Goal: Communication & Community: Ask a question

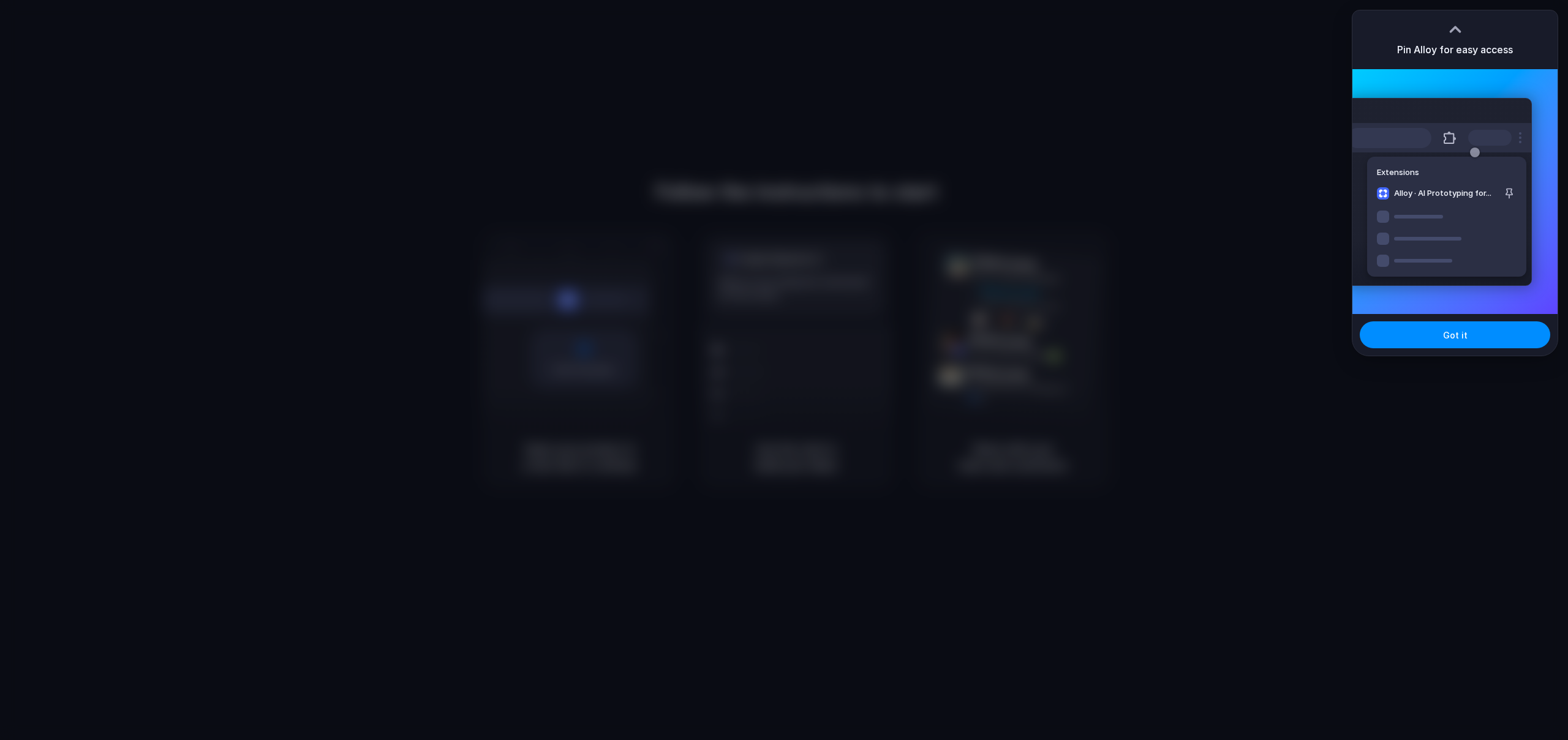
drag, startPoint x: 1247, startPoint y: 181, endPoint x: 1251, endPoint y: 176, distance: 6.4
click at [1247, 179] on div at bounding box center [784, 370] width 1568 height 740
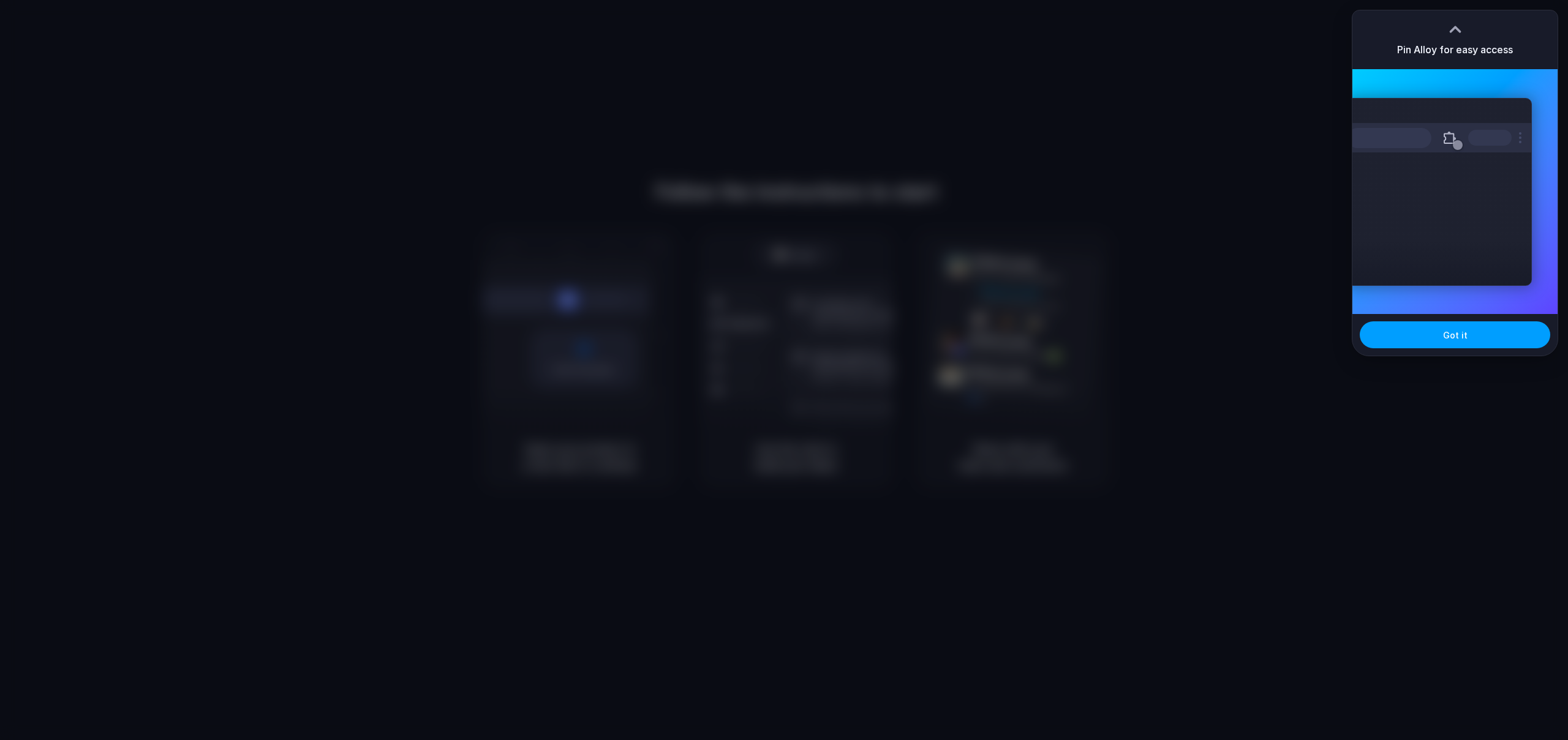
click at [1430, 335] on button "Got it" at bounding box center [1455, 335] width 191 height 27
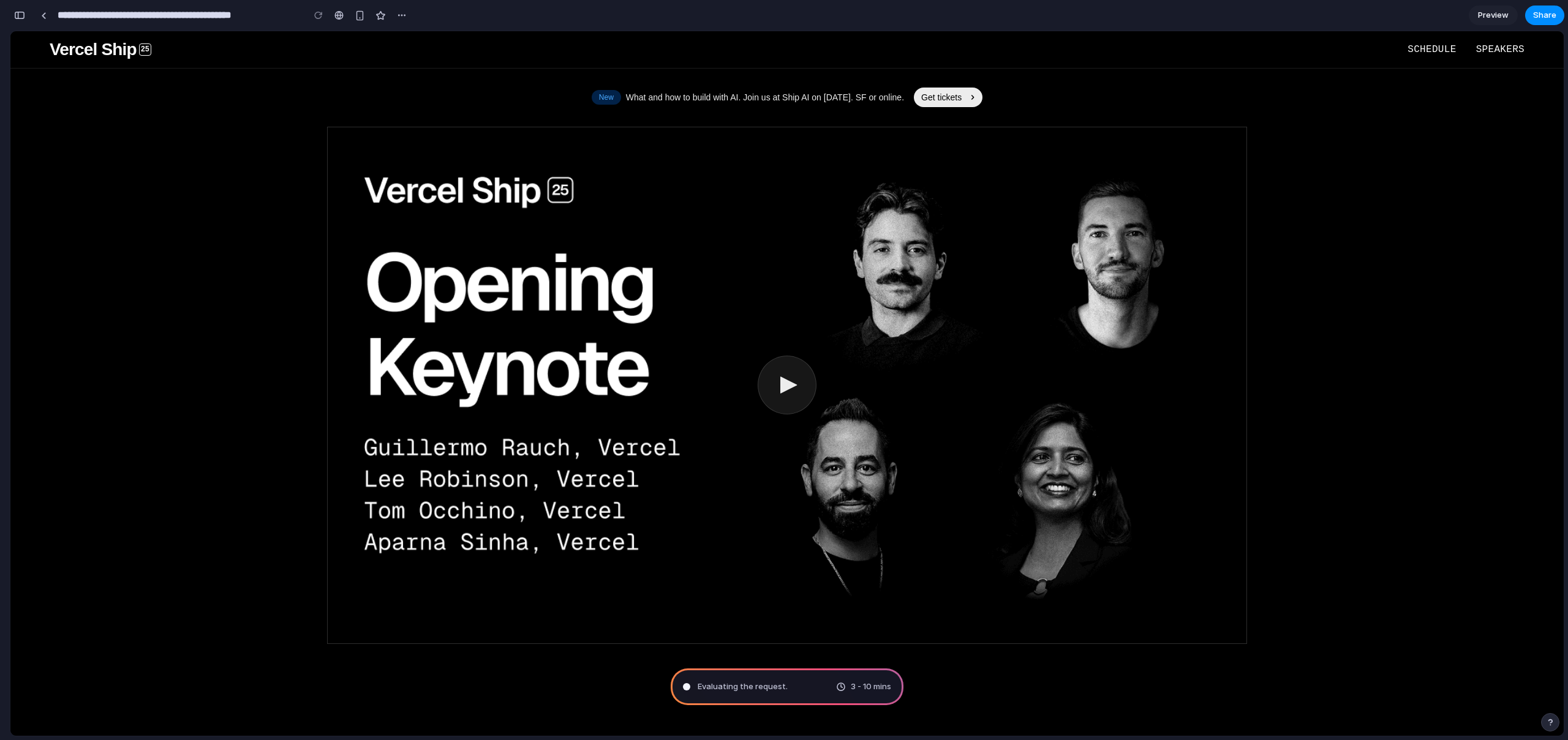
click at [1484, 15] on span "Preview" at bounding box center [1493, 15] width 31 height 13
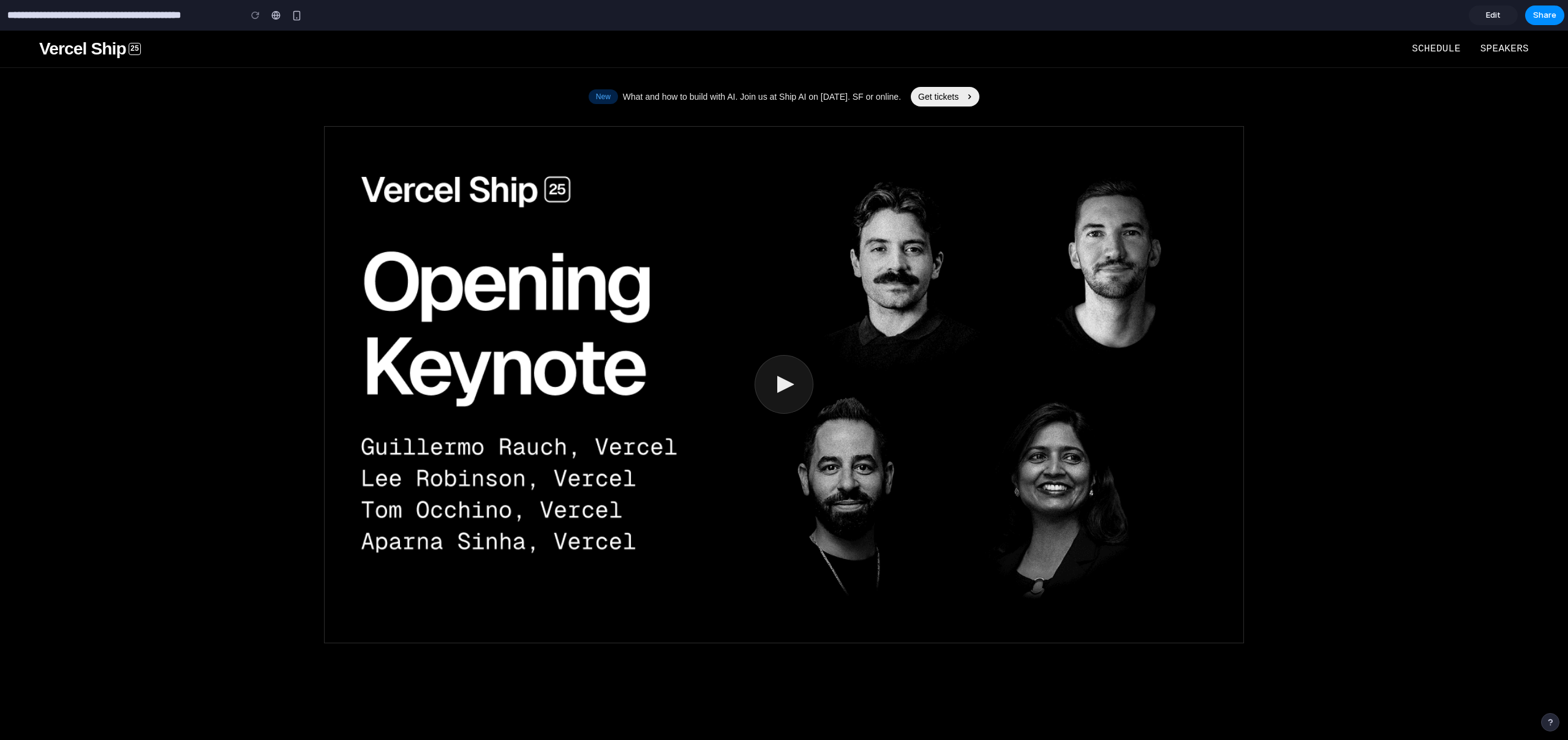
click at [1504, 11] on link "Edit" at bounding box center [1493, 15] width 49 height 19
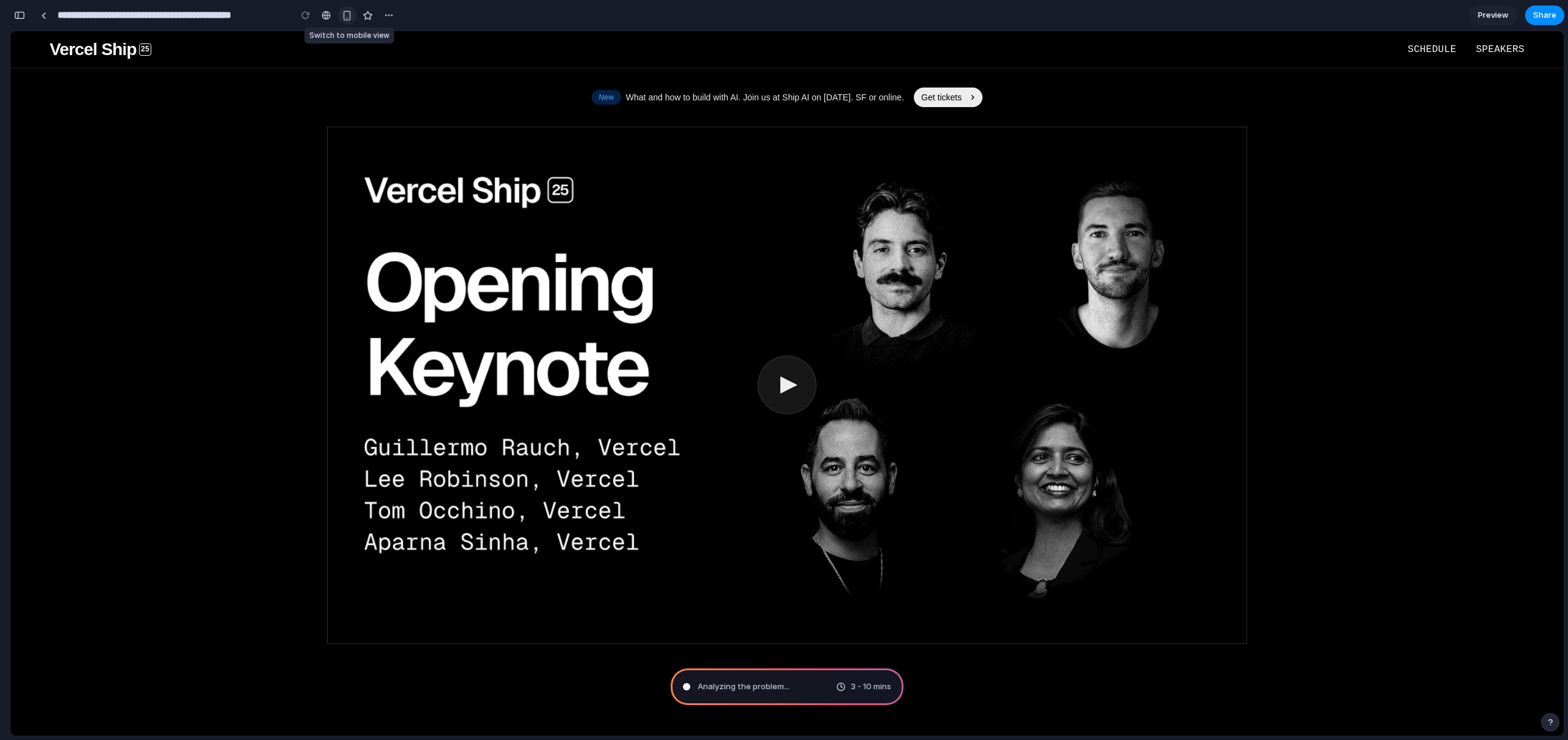
click at [349, 21] on button "button" at bounding box center [347, 15] width 18 height 18
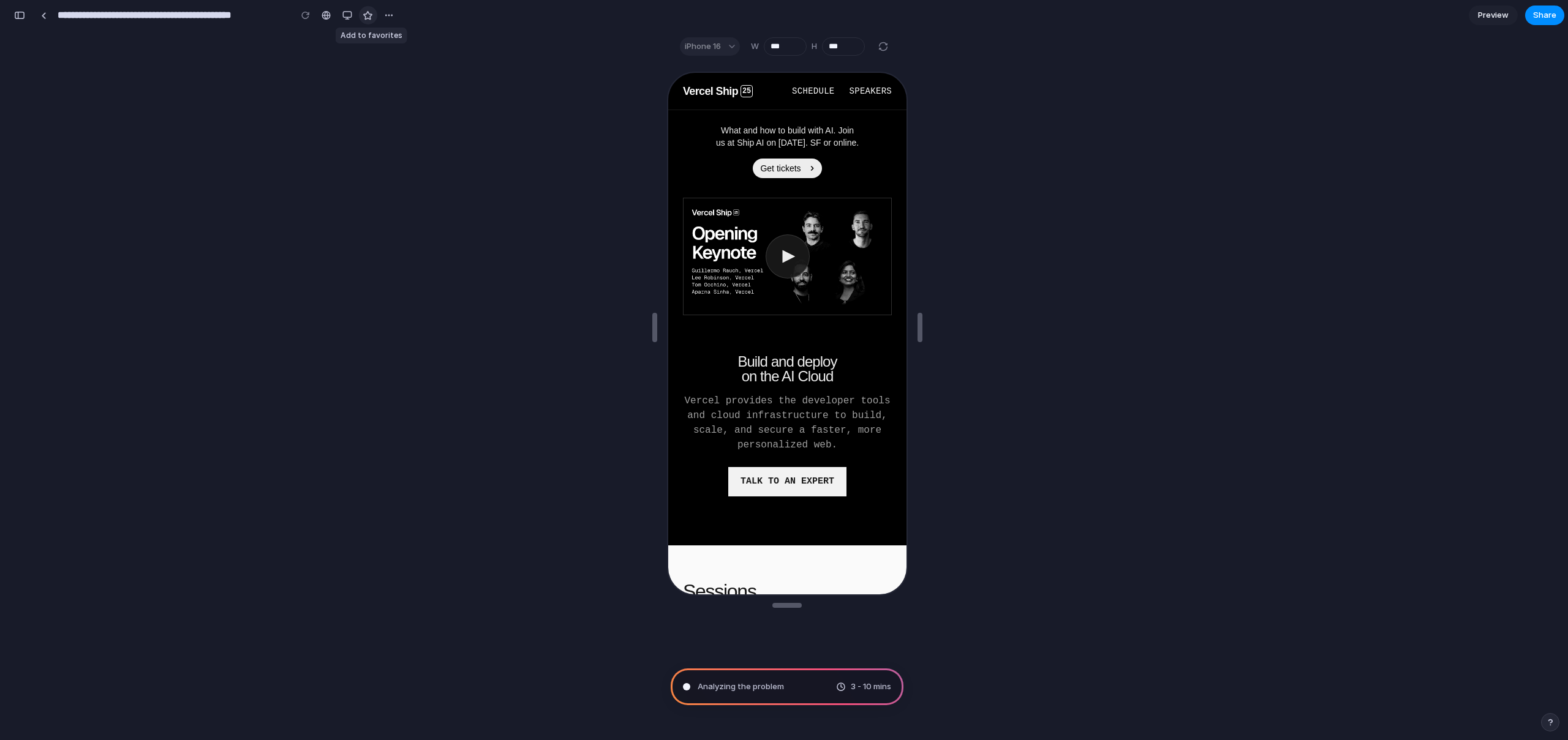
click at [362, 19] on button "button" at bounding box center [368, 15] width 18 height 18
click at [326, 15] on div at bounding box center [325, 15] width 9 height 10
click at [351, 18] on div "button" at bounding box center [347, 15] width 10 height 10
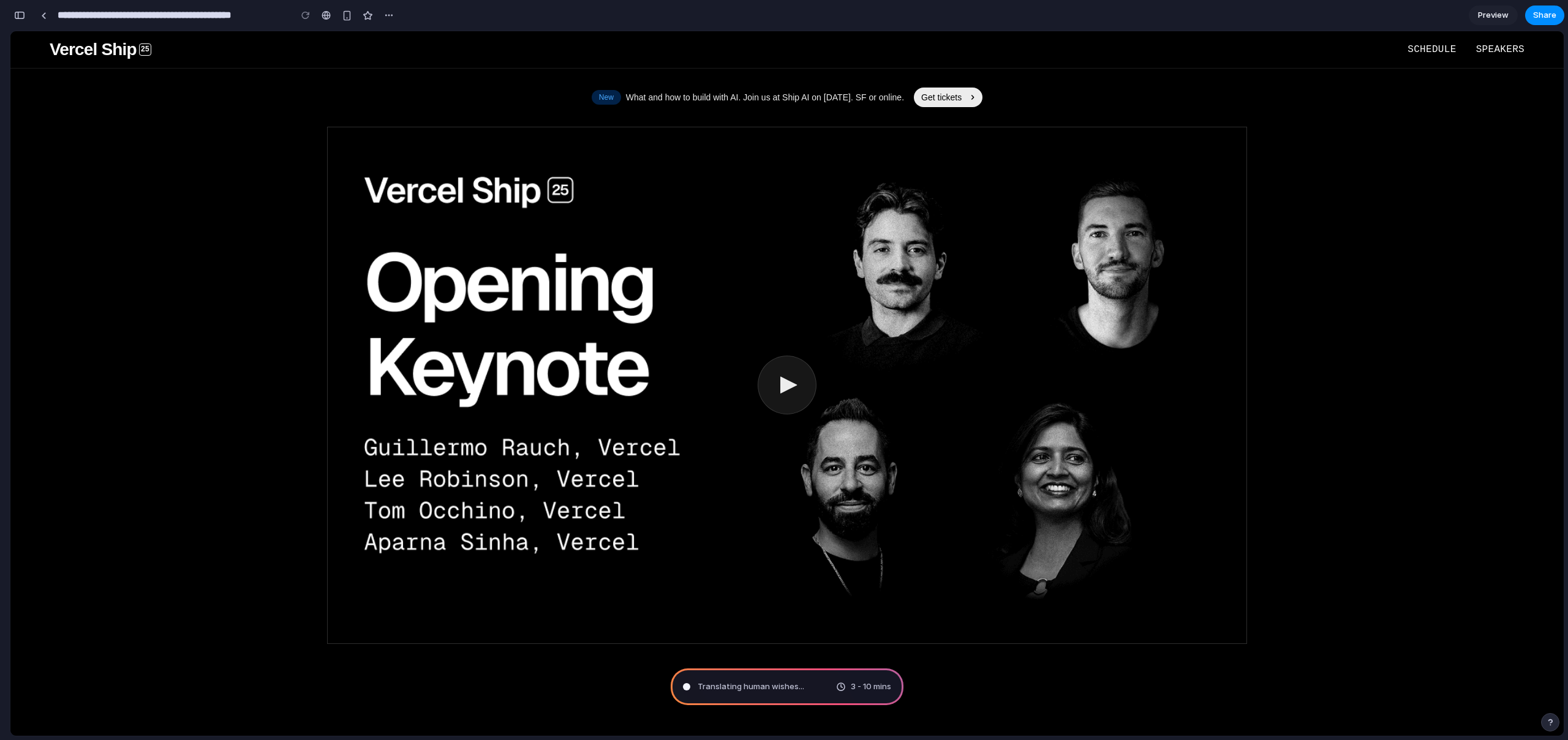
click at [830, 386] on div at bounding box center [787, 386] width 919 height 517
click at [799, 393] on button at bounding box center [787, 385] width 59 height 59
click at [766, 401] on button at bounding box center [787, 385] width 59 height 59
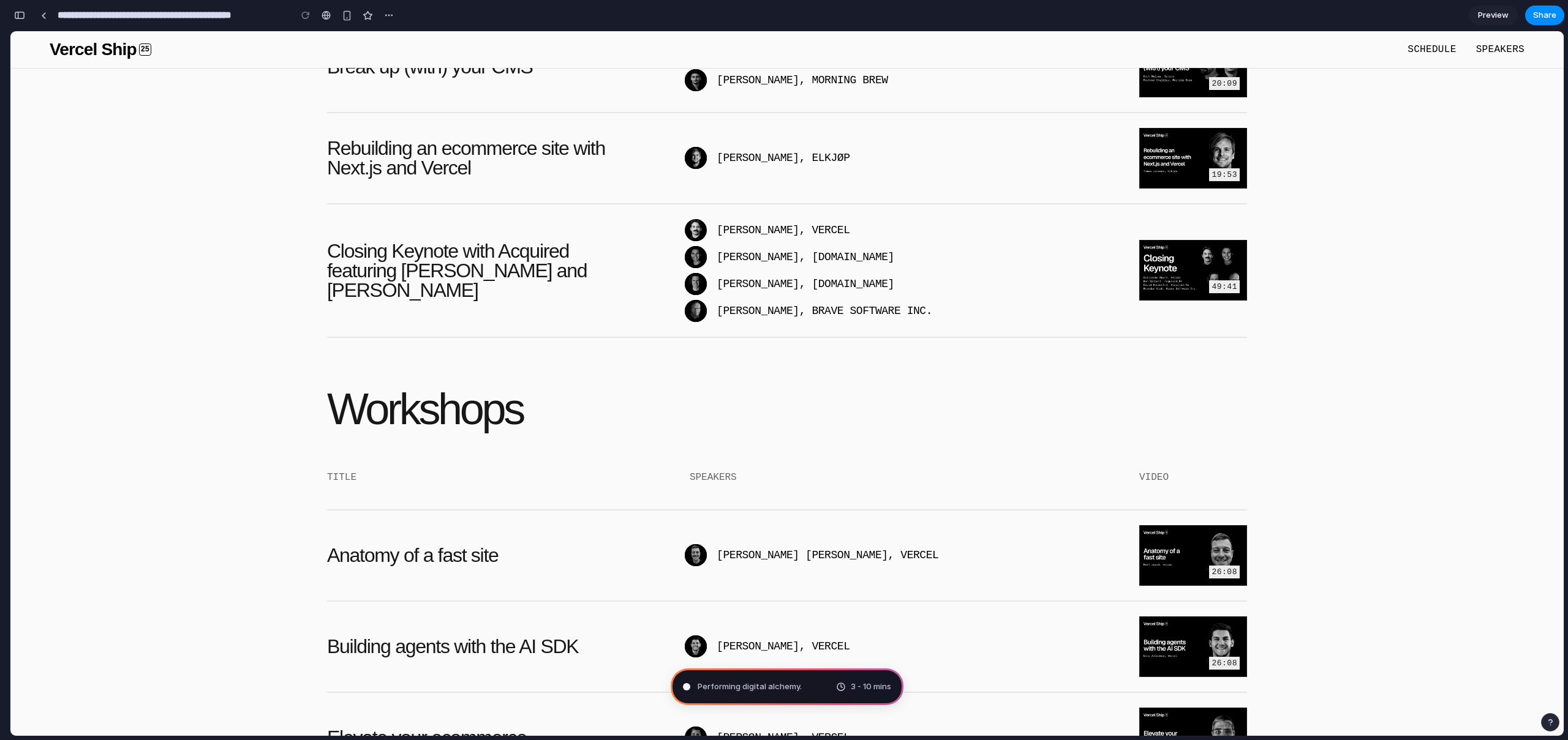
scroll to position [2608, 0]
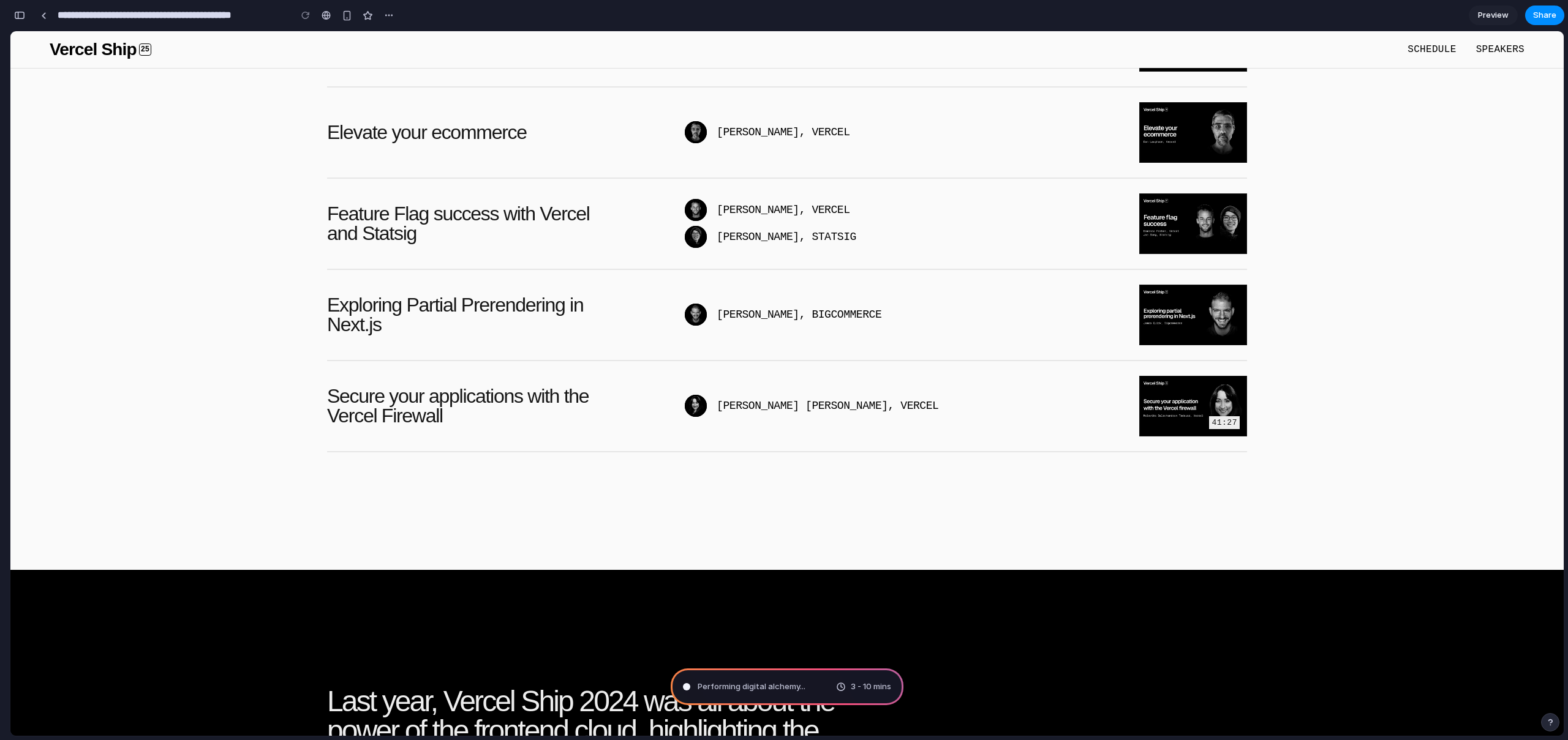
click at [511, 403] on p "Secure your applications with the Vercel Firewall" at bounding box center [474, 405] width 294 height 40
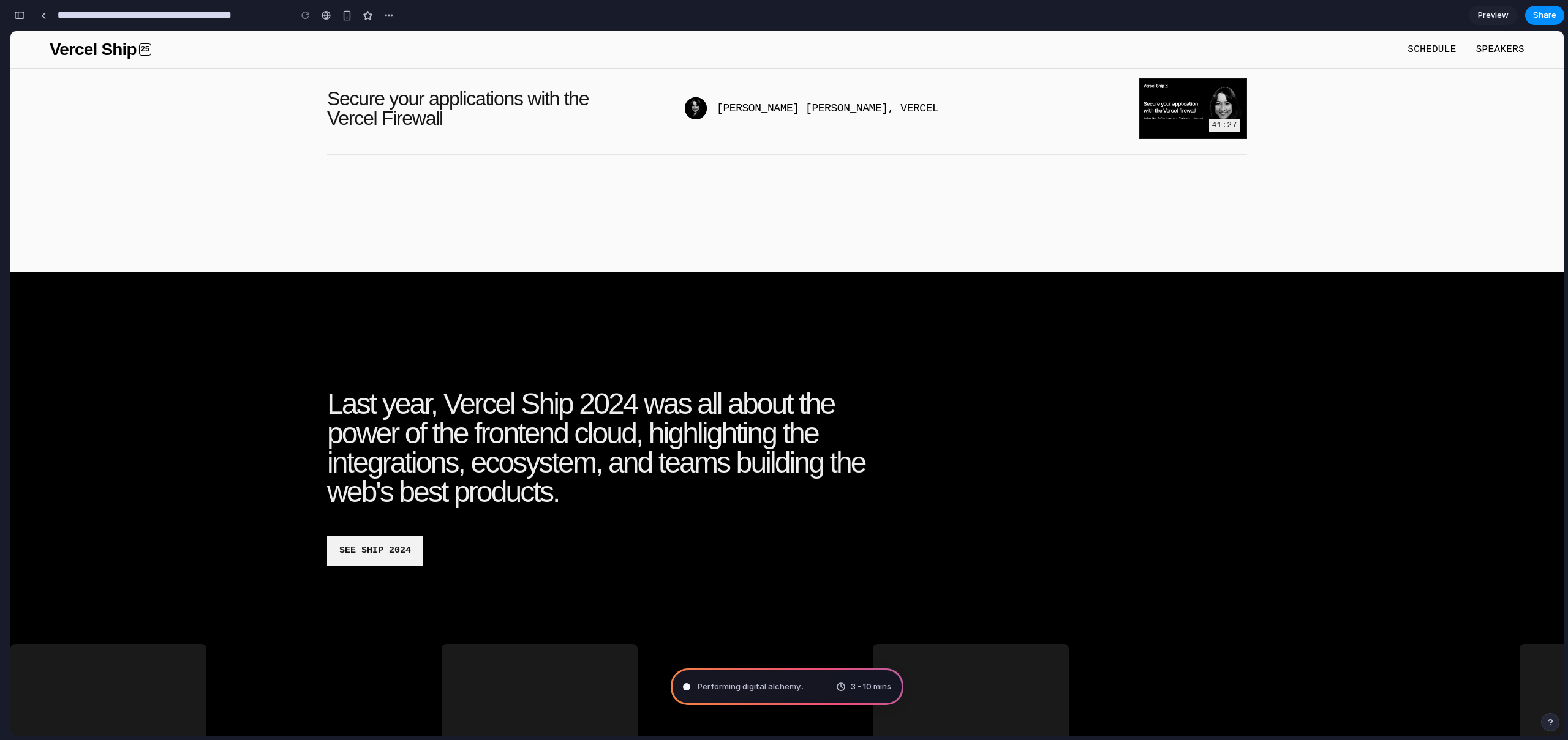
scroll to position [3020, 0]
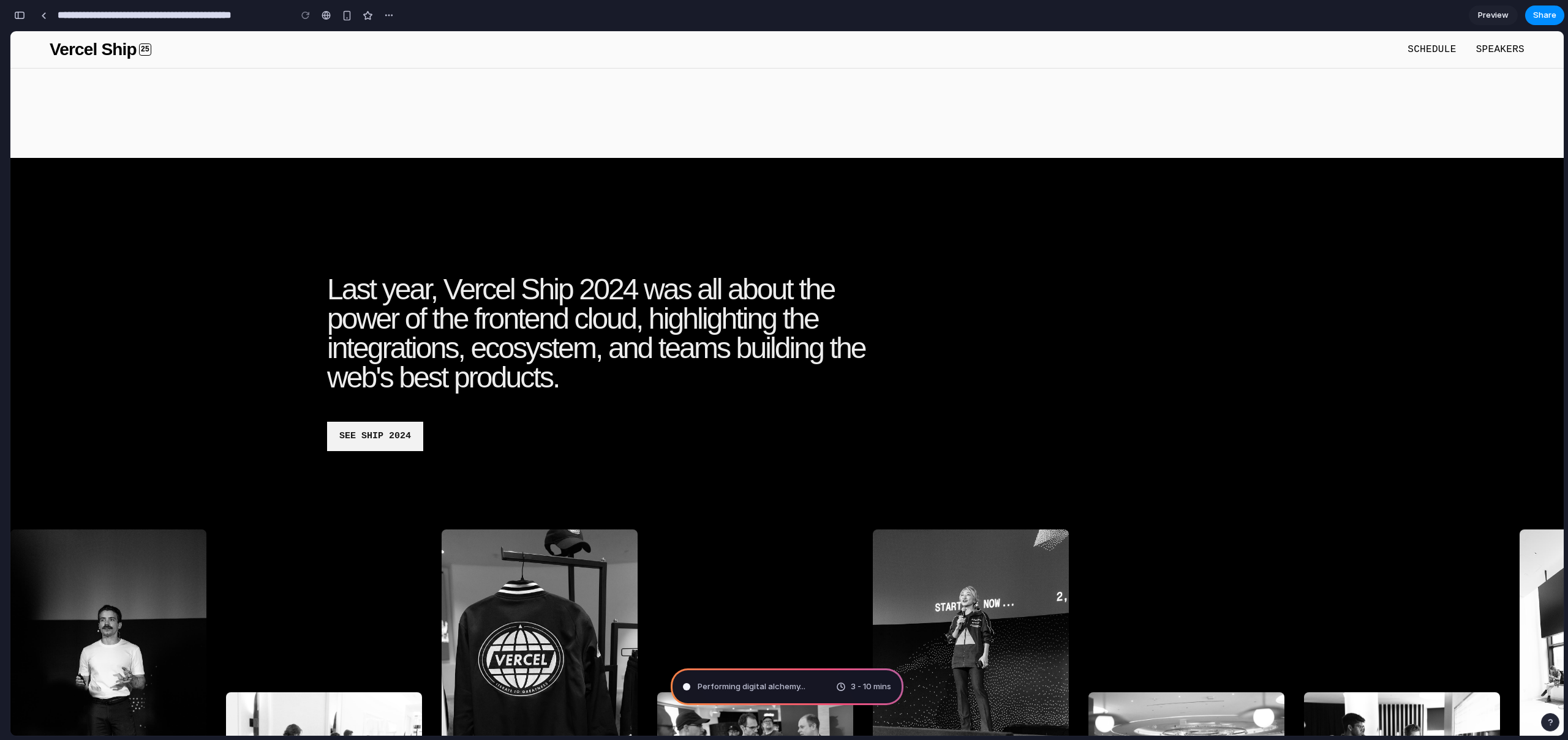
drag, startPoint x: 566, startPoint y: 351, endPoint x: 449, endPoint y: 401, distance: 127.2
click at [566, 351] on p "Last year, Vercel Ship 2024 was all about the power of the frontend cloud, high…" at bounding box center [606, 334] width 558 height 118
click at [392, 438] on link "See Ship 2024" at bounding box center [375, 436] width 96 height 29
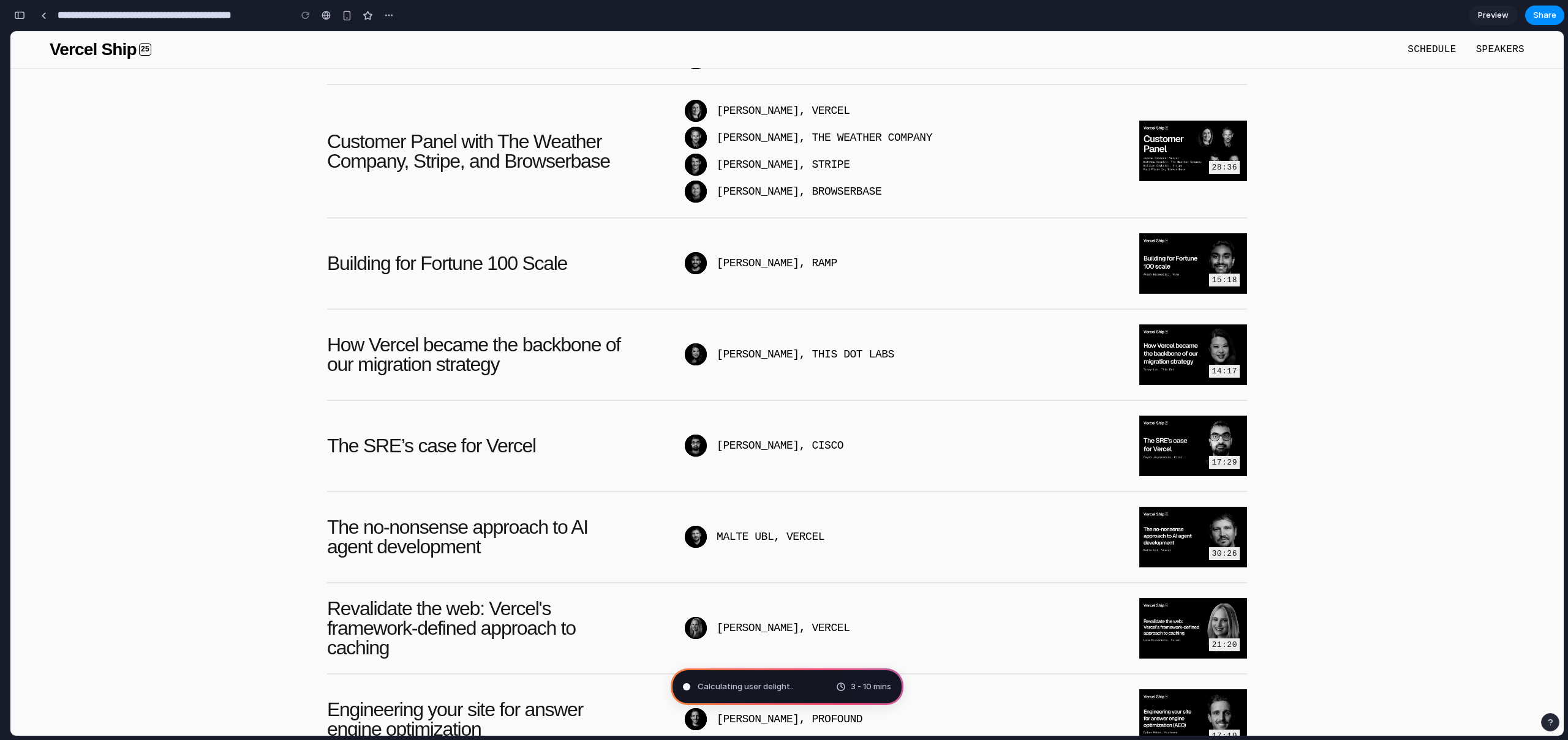
scroll to position [1085, 0]
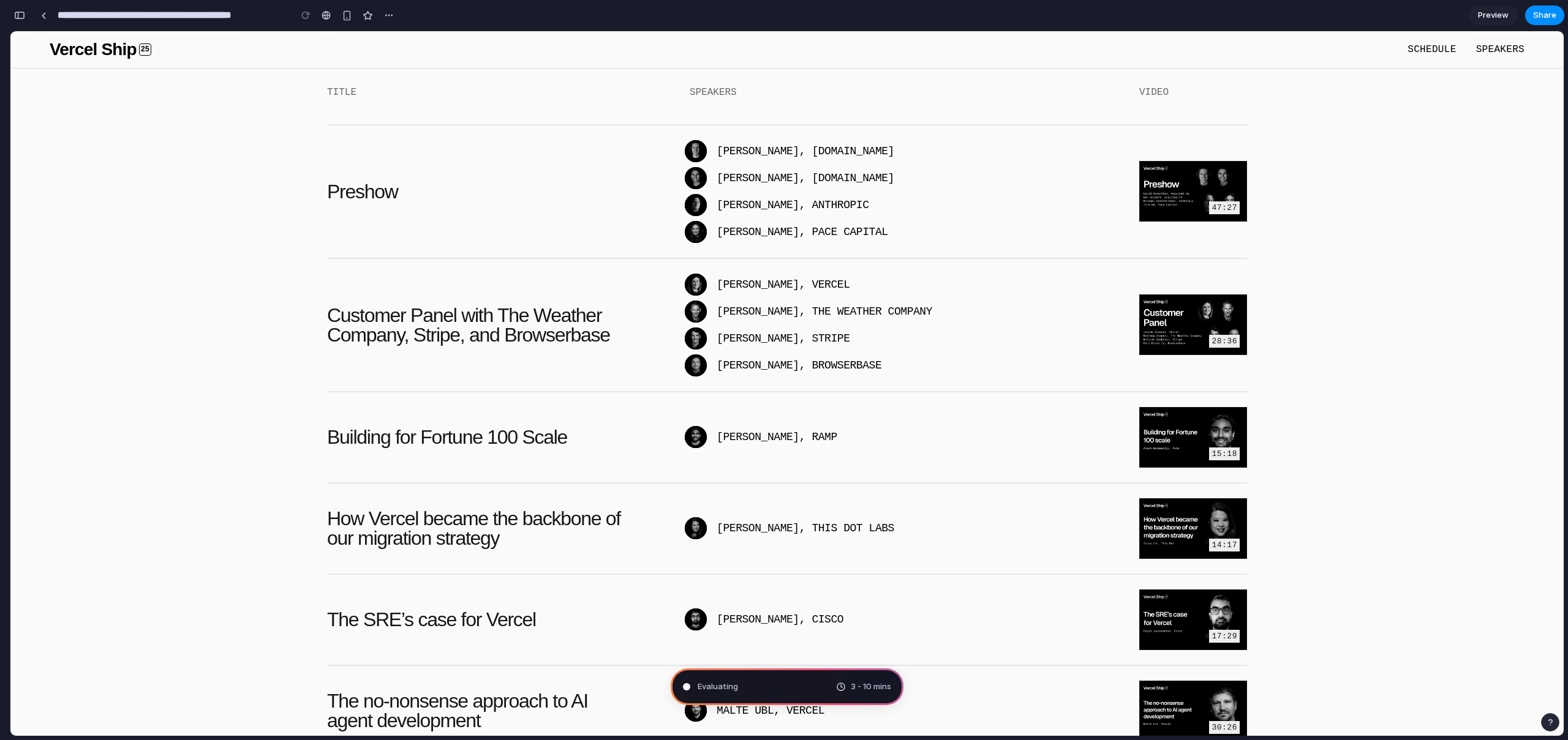
click at [1426, 49] on span "Schedule" at bounding box center [1432, 49] width 48 height 11
click at [1483, 44] on span "Speakers" at bounding box center [1500, 49] width 48 height 11
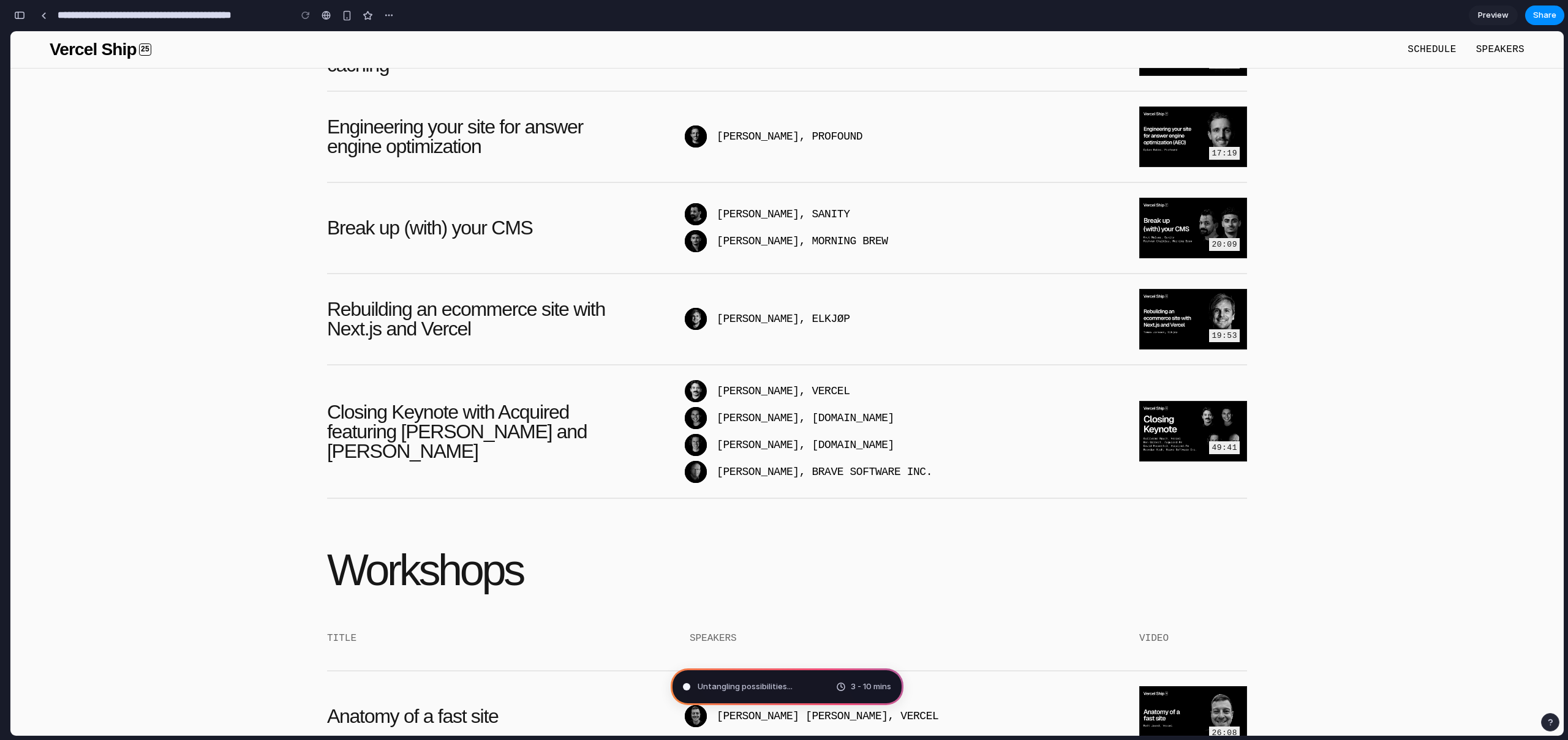
scroll to position [2010, 0]
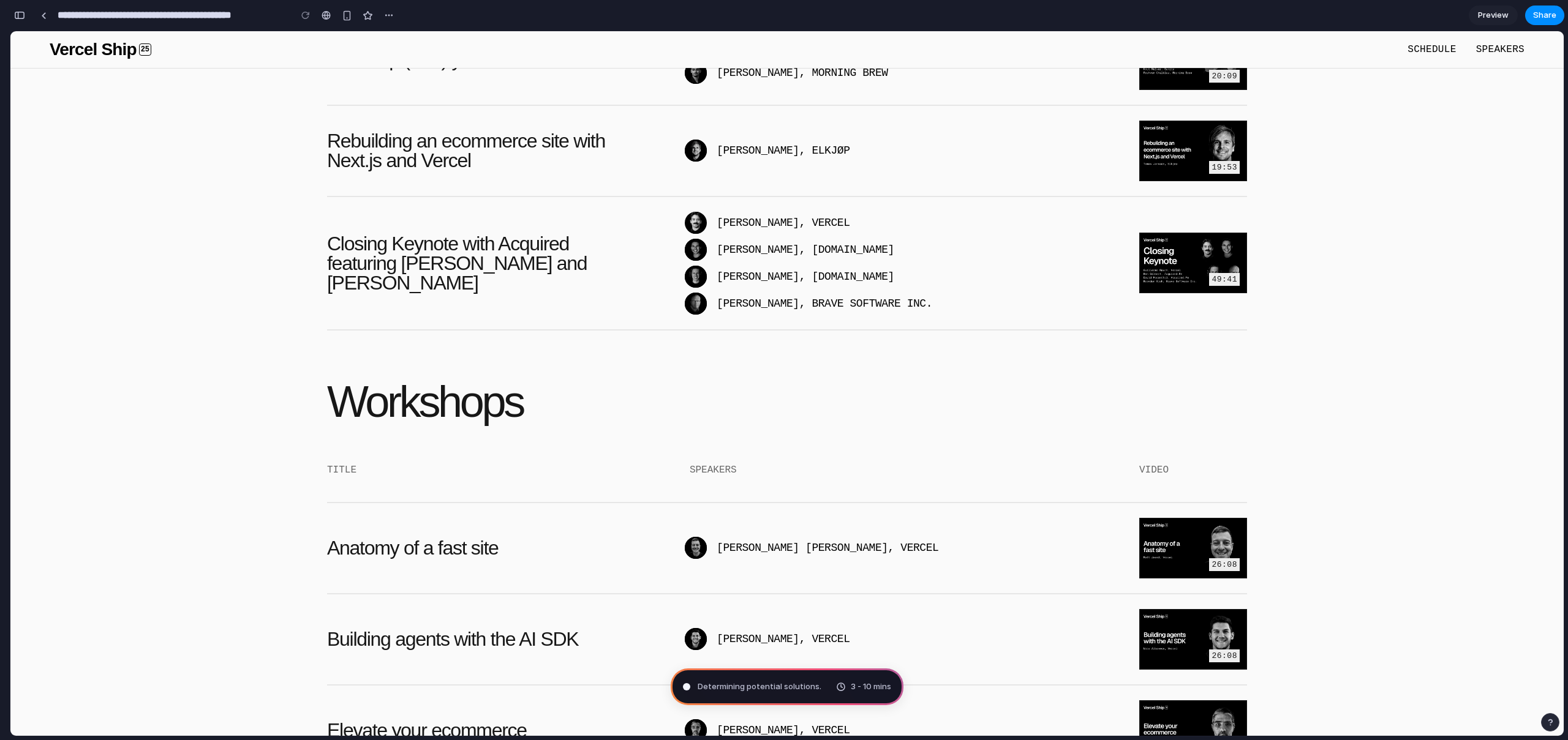
type input "**********"
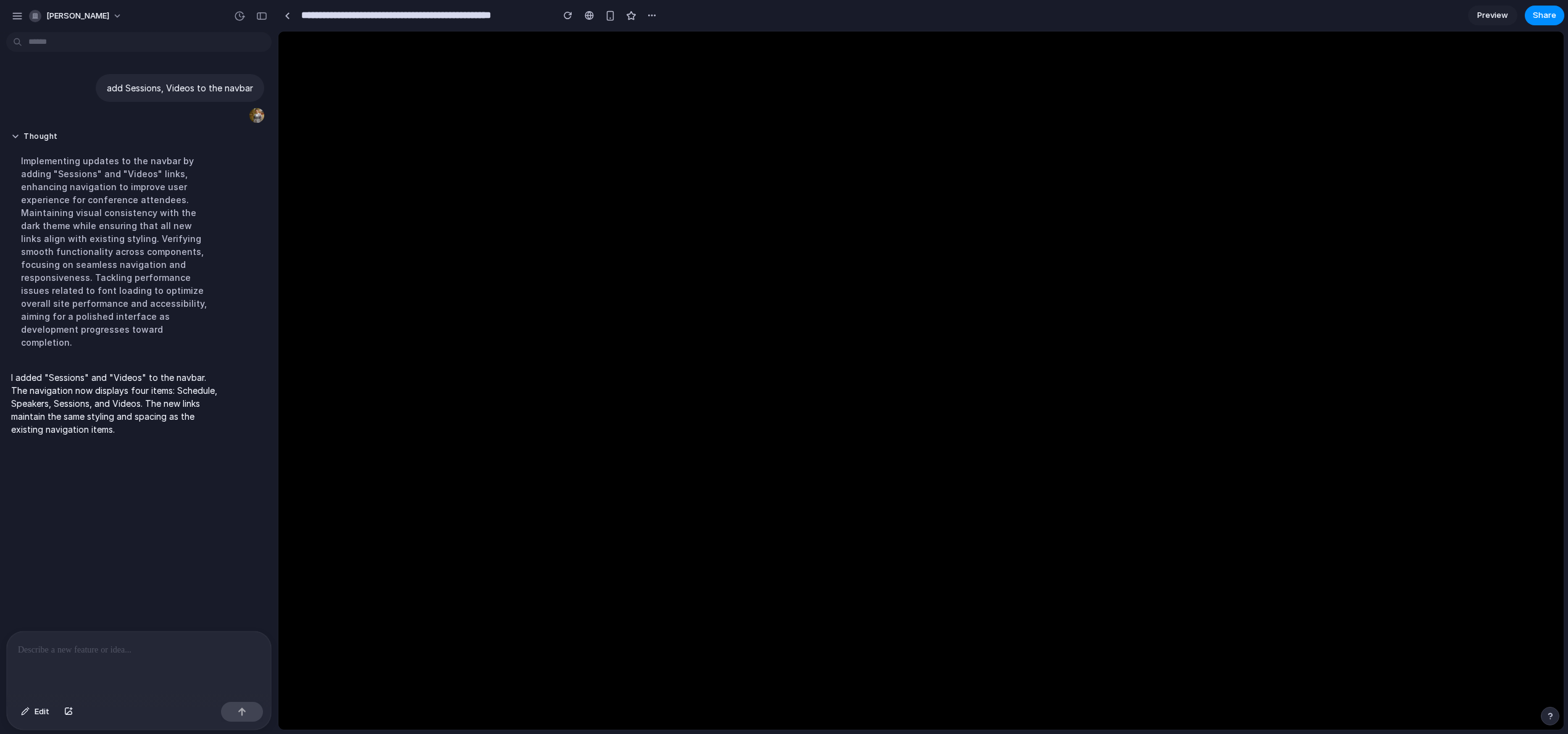
scroll to position [0, 0]
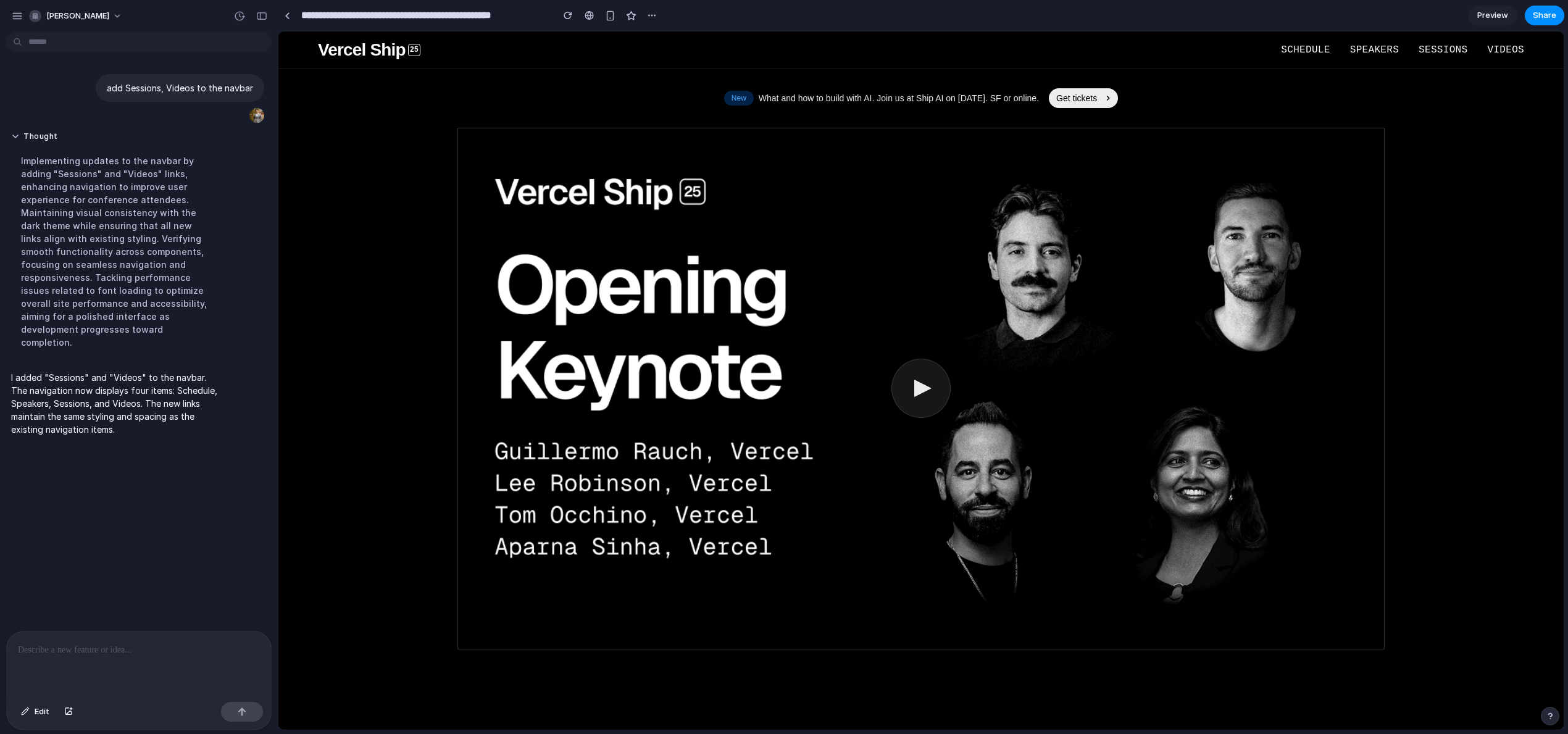
click at [1367, 53] on span "Speakers" at bounding box center [1374, 50] width 49 height 11
click at [1366, 55] on span "Speakers" at bounding box center [1374, 50] width 49 height 11
click at [1350, 53] on span "Speakers" at bounding box center [1374, 50] width 49 height 11
click at [1309, 55] on span "Schedule" at bounding box center [1305, 50] width 49 height 11
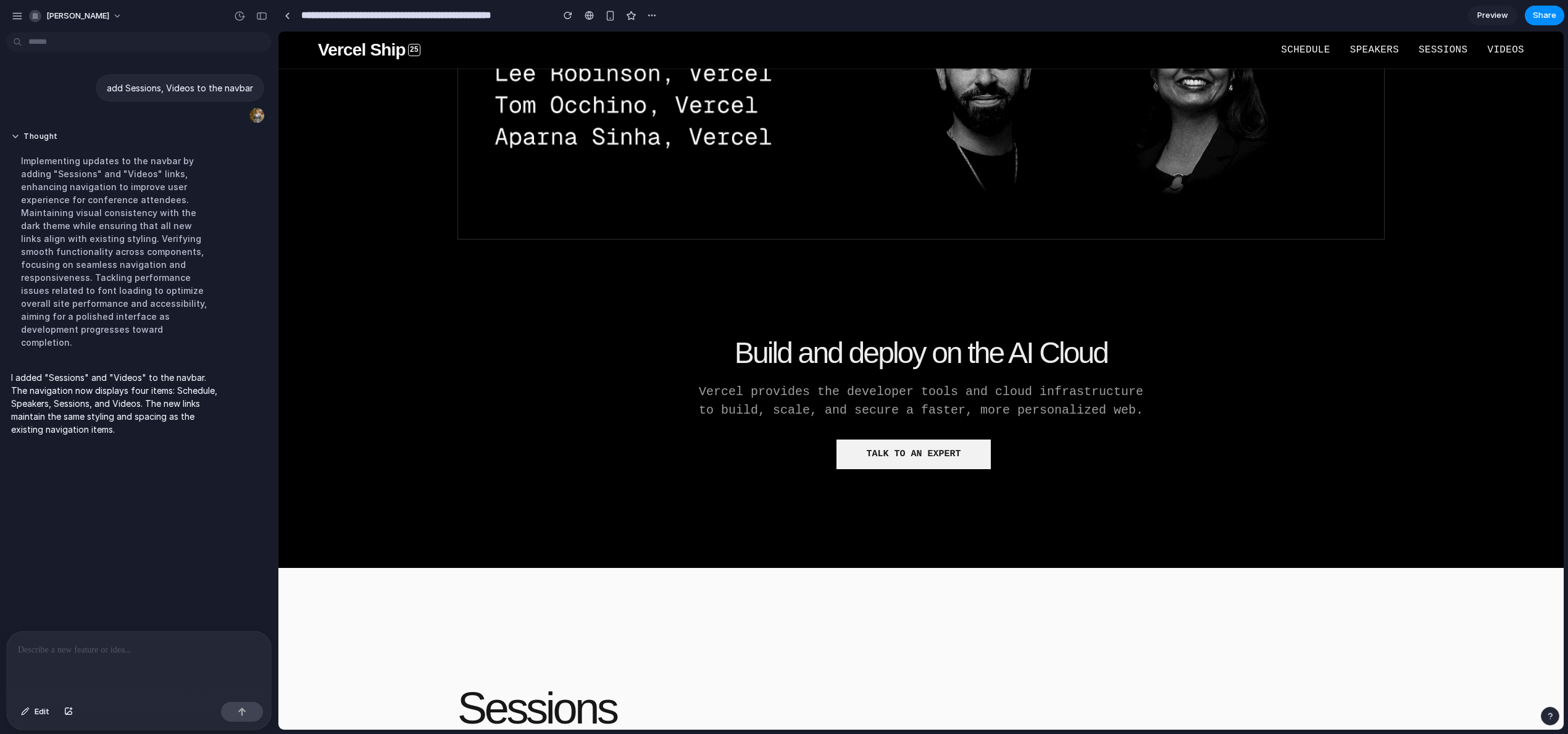
scroll to position [535, 0]
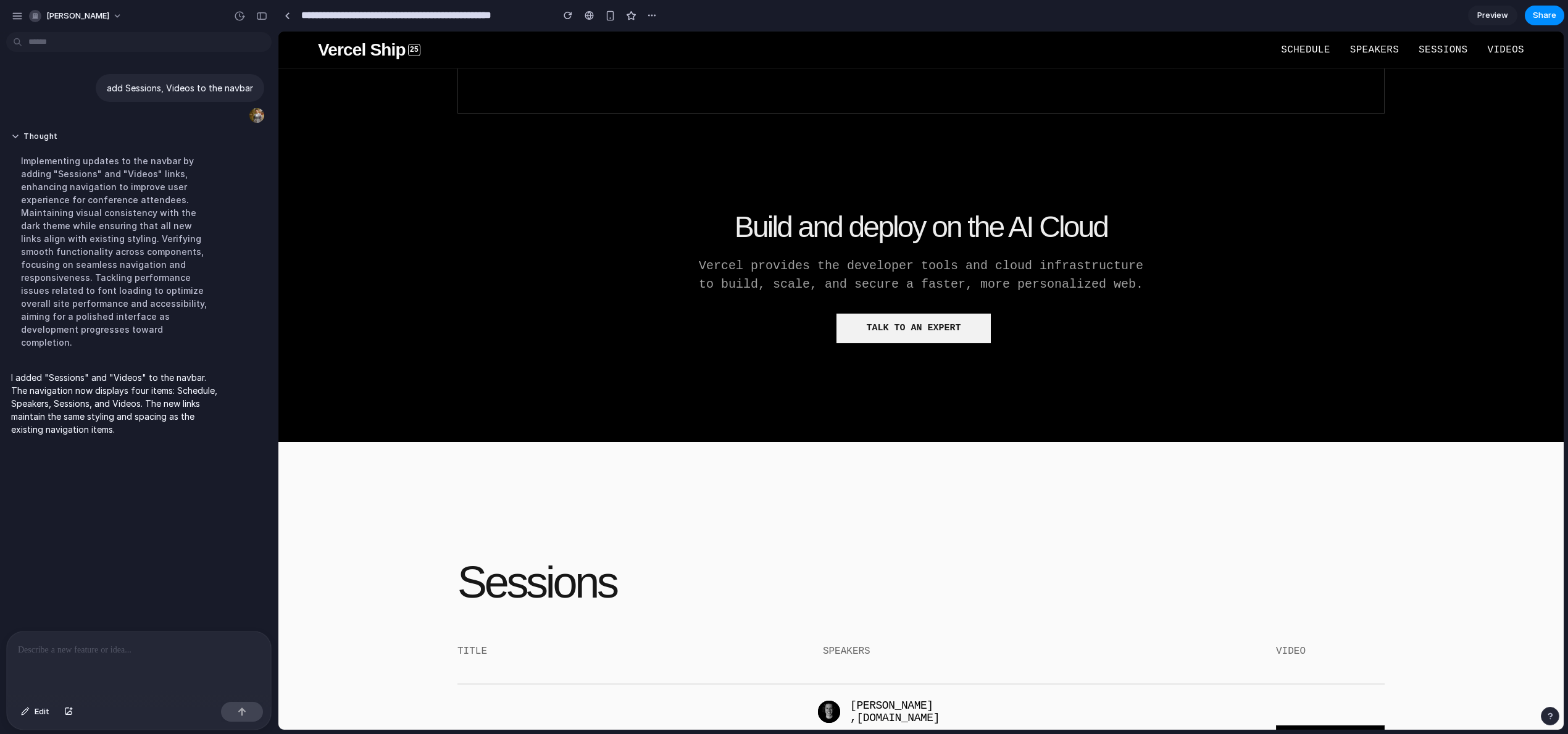
click at [80, 645] on p at bounding box center [138, 649] width 242 height 15
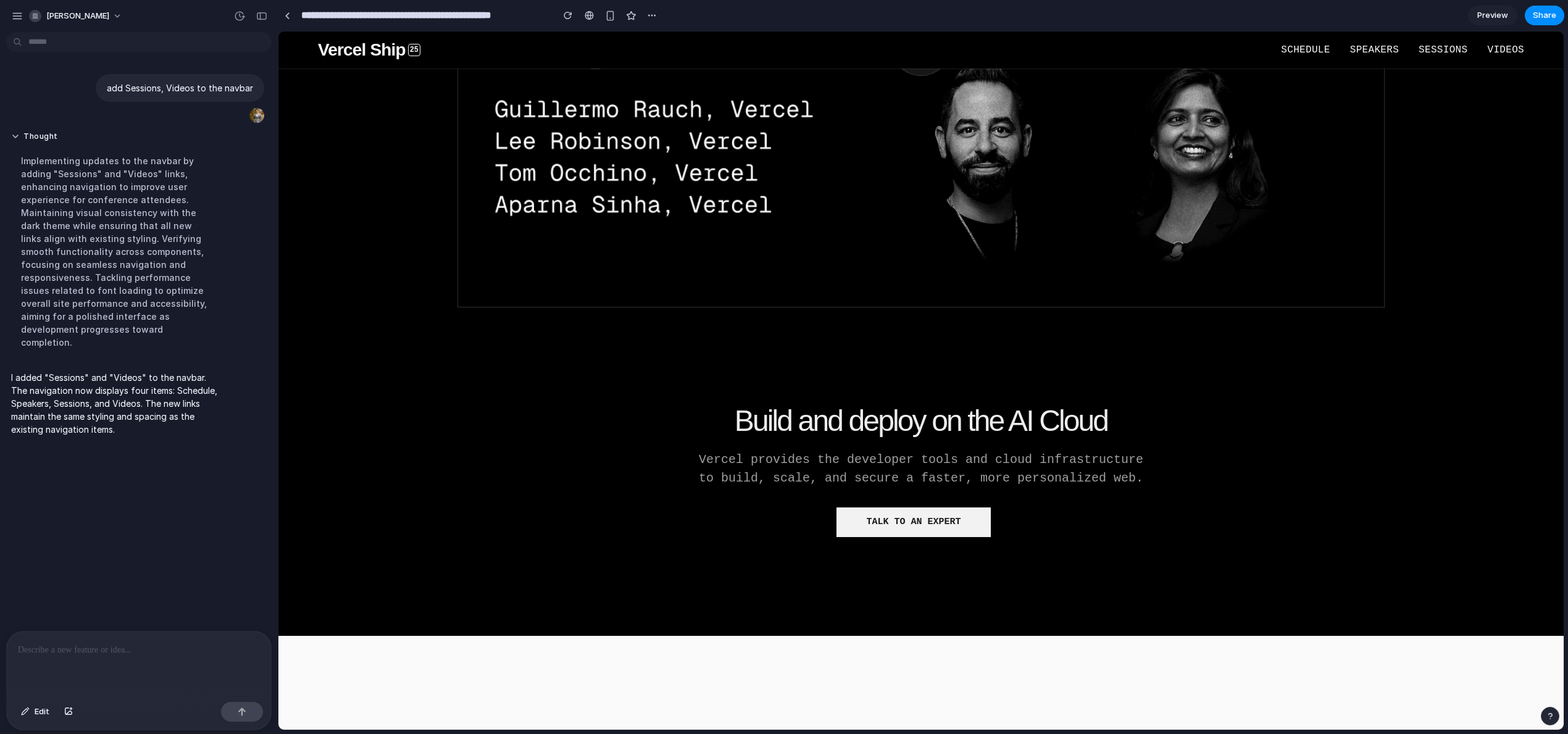
scroll to position [0, 0]
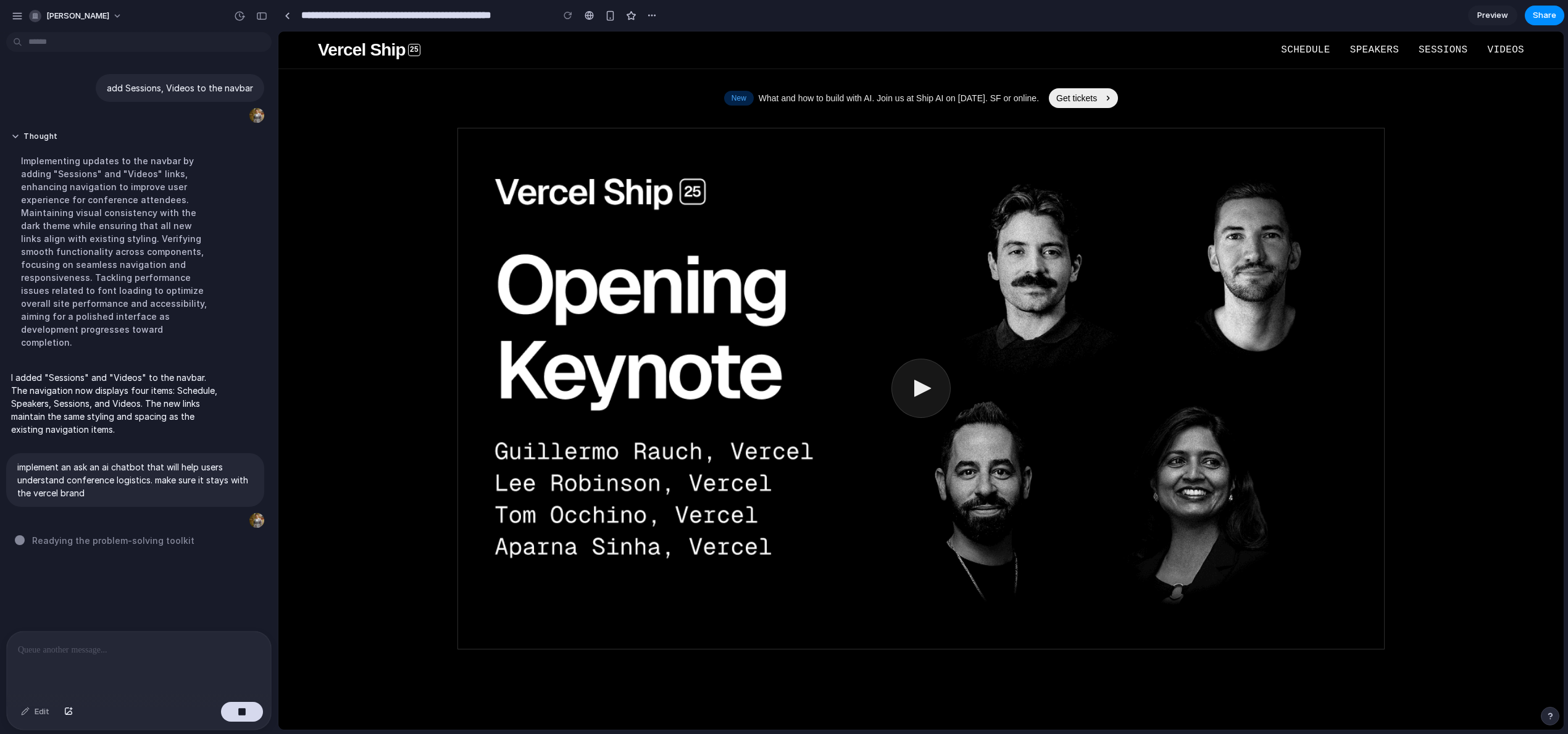
click at [1308, 57] on link "Schedule" at bounding box center [1305, 50] width 49 height 15
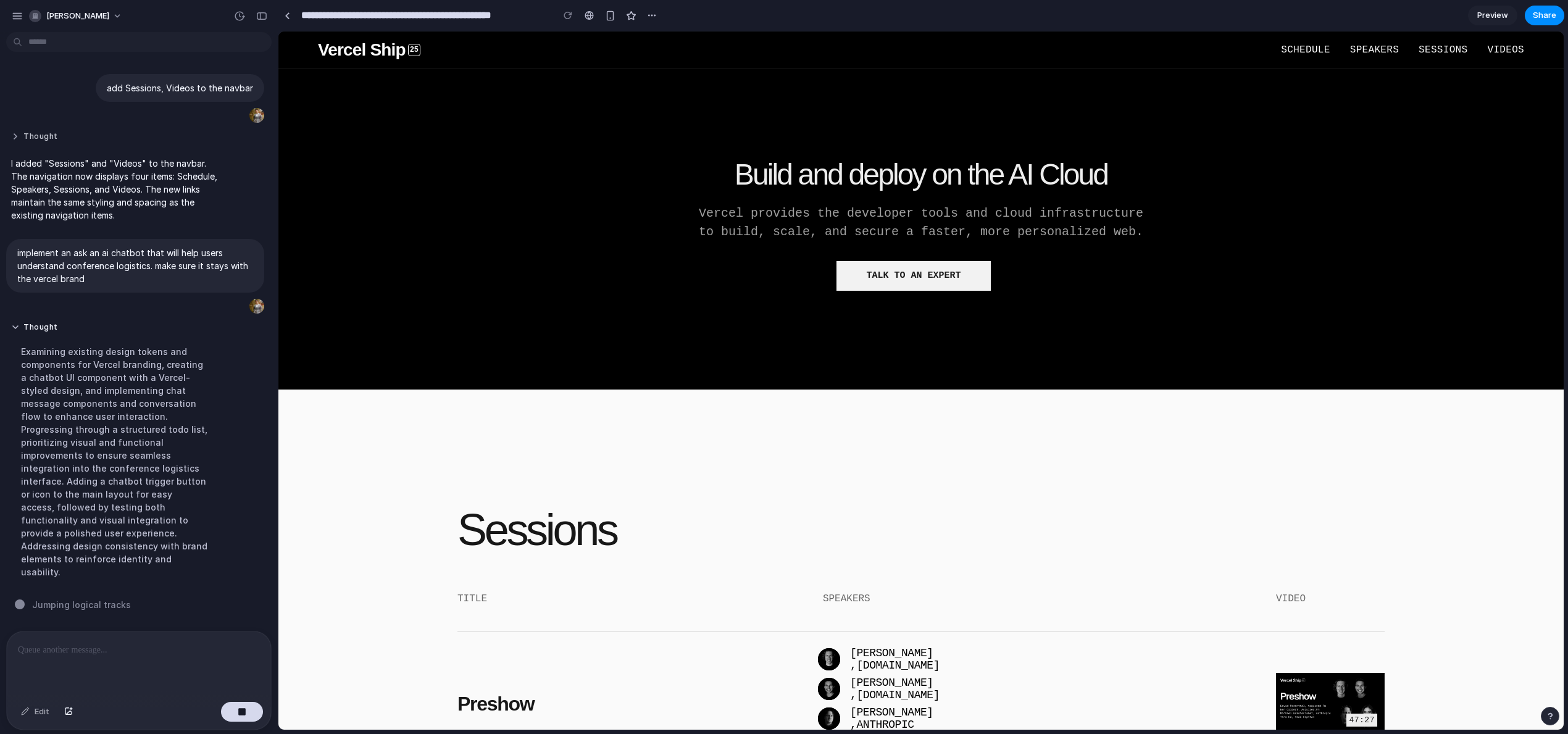
click at [36, 136] on button "Thought" at bounding box center [113, 136] width 206 height 11
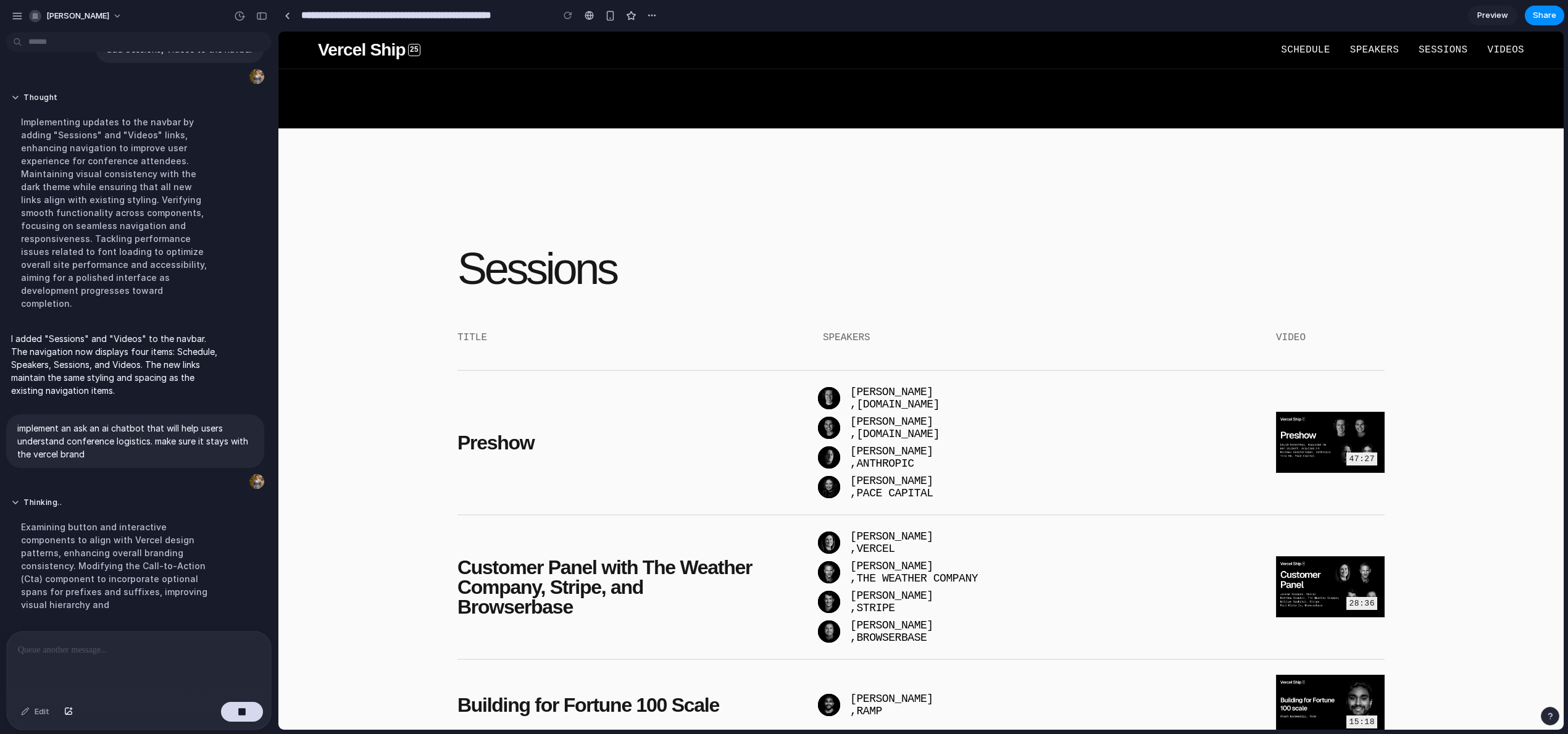
scroll to position [712, 0]
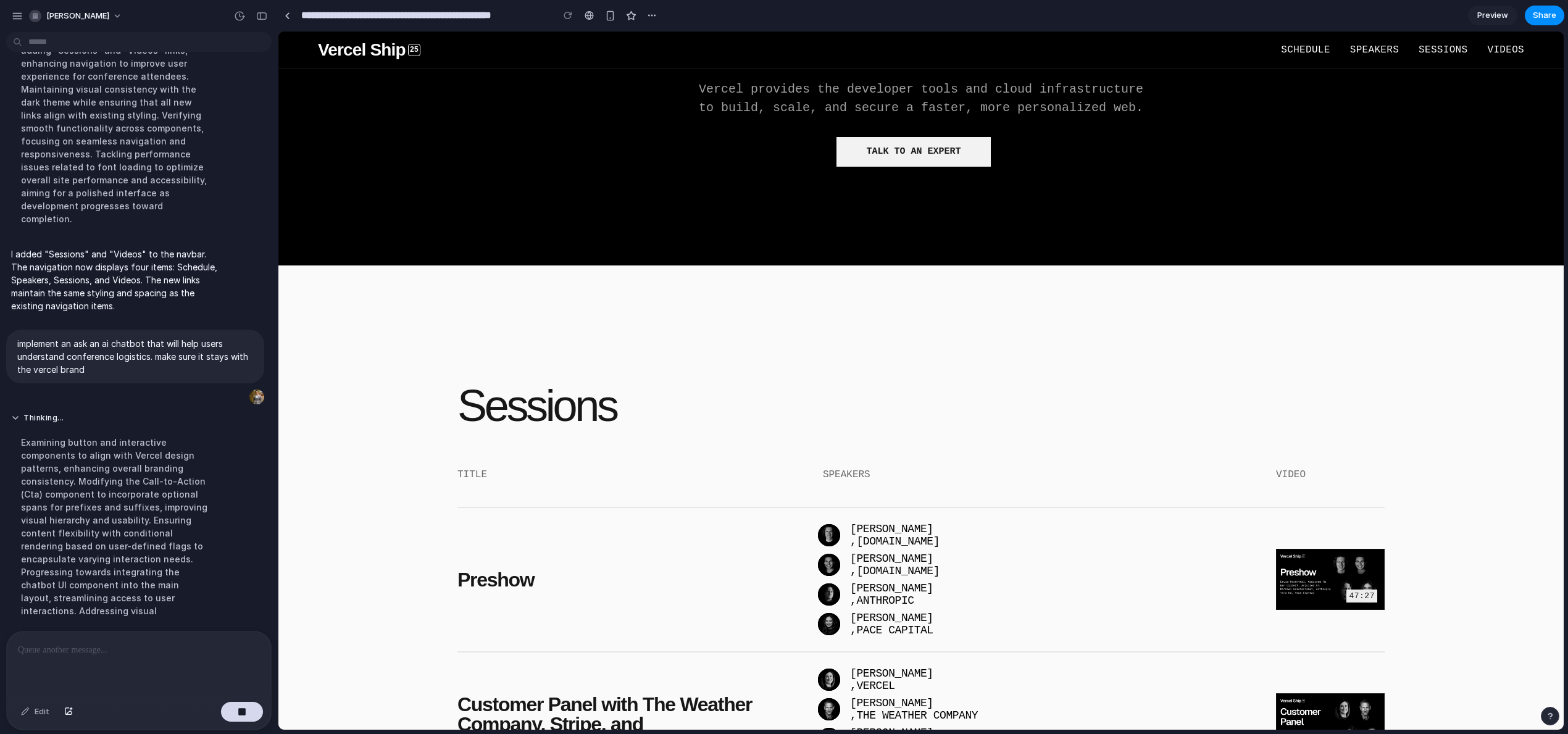
click at [1299, 563] on img at bounding box center [1329, 579] width 108 height 61
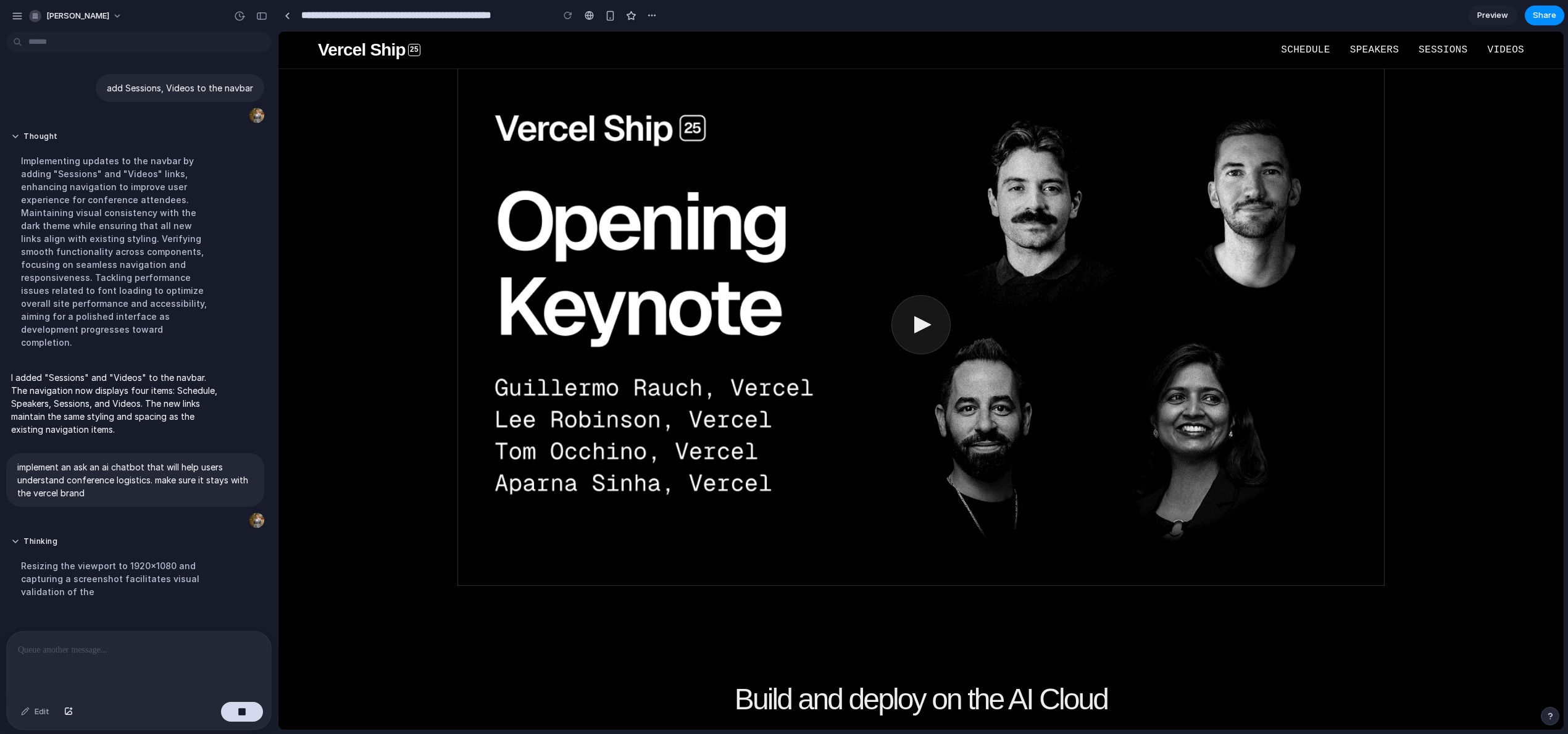
scroll to position [231, 0]
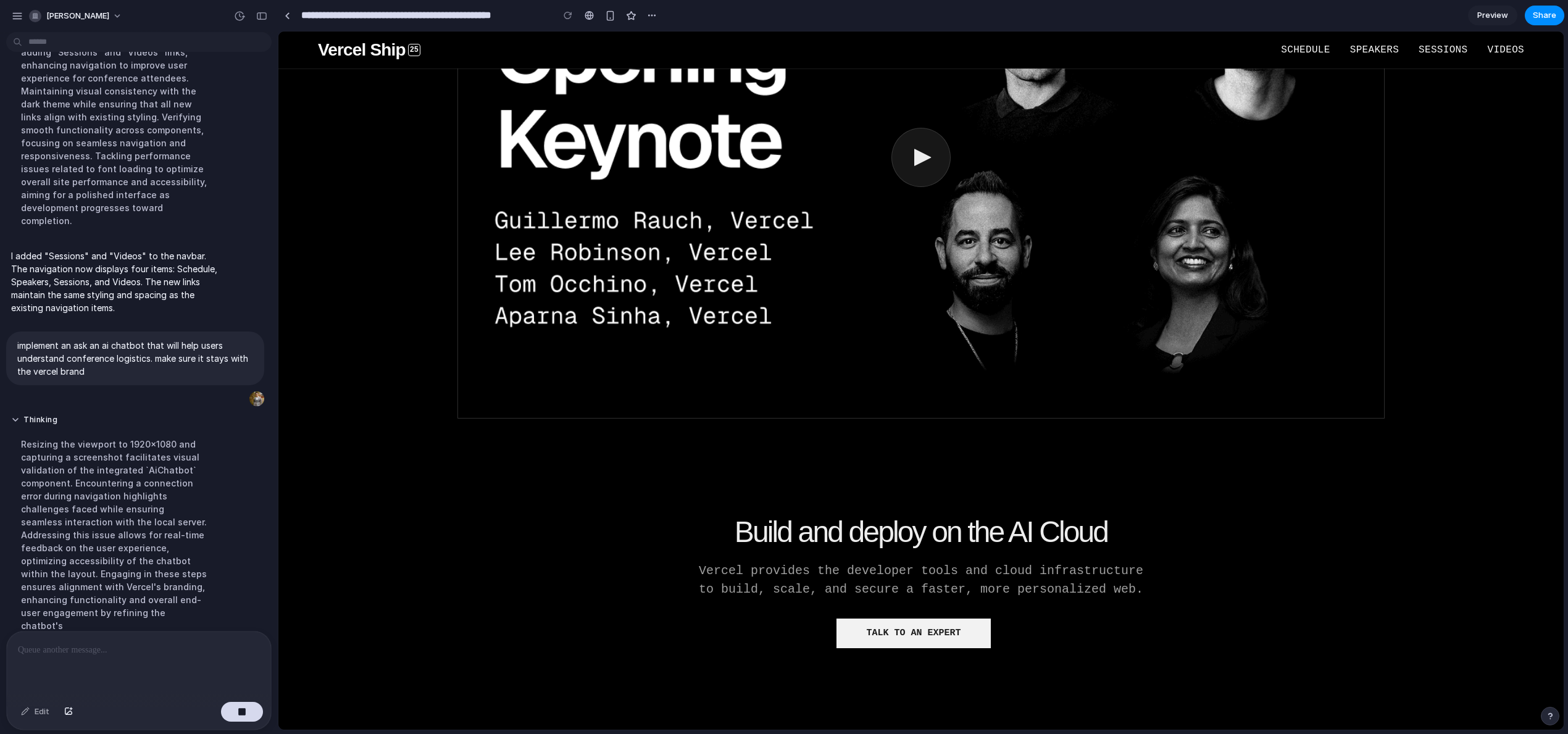
click at [1549, 718] on div "button" at bounding box center [1549, 715] width 9 height 9
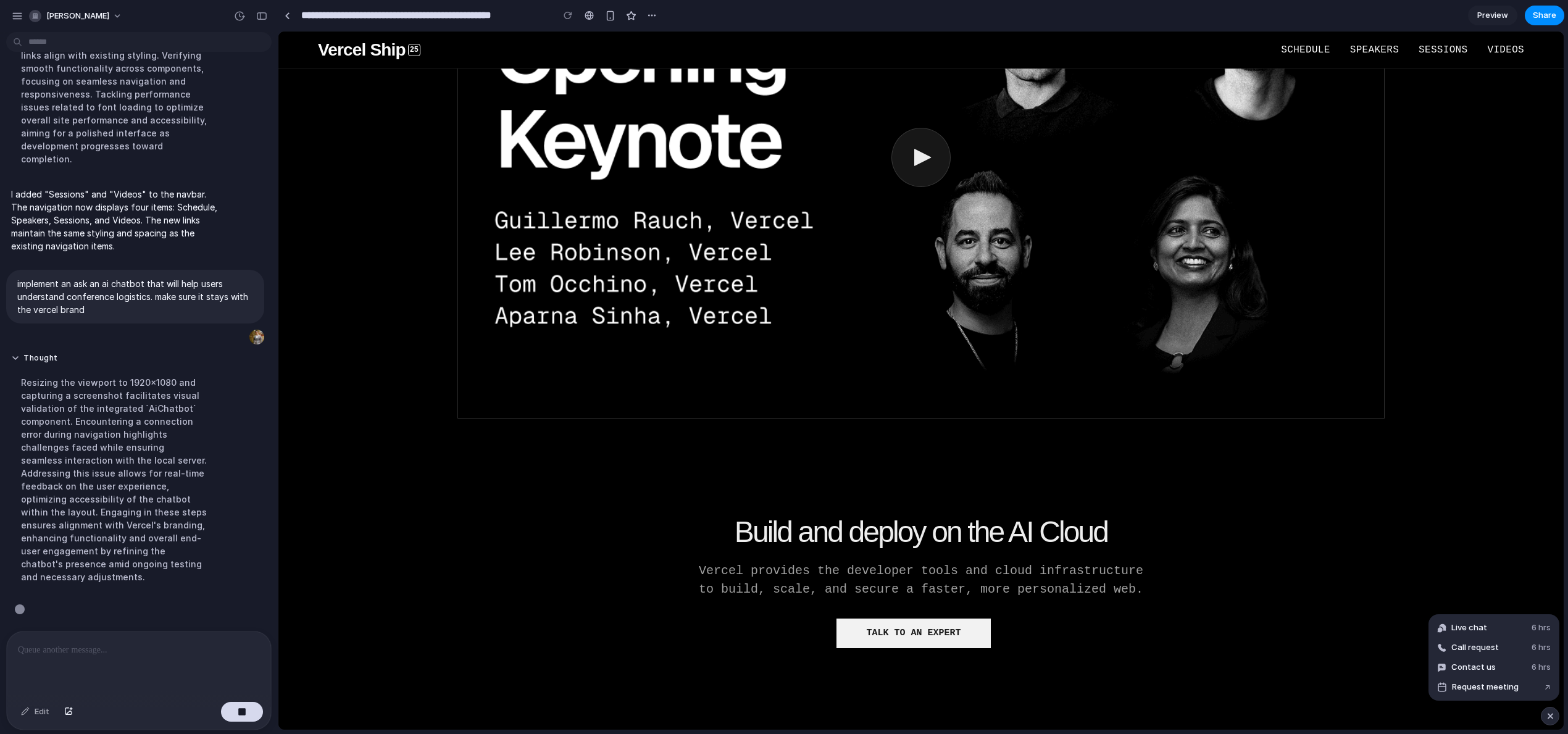
scroll to position [188, 0]
click at [1494, 625] on button "Live chat 6 hrs" at bounding box center [1493, 628] width 124 height 19
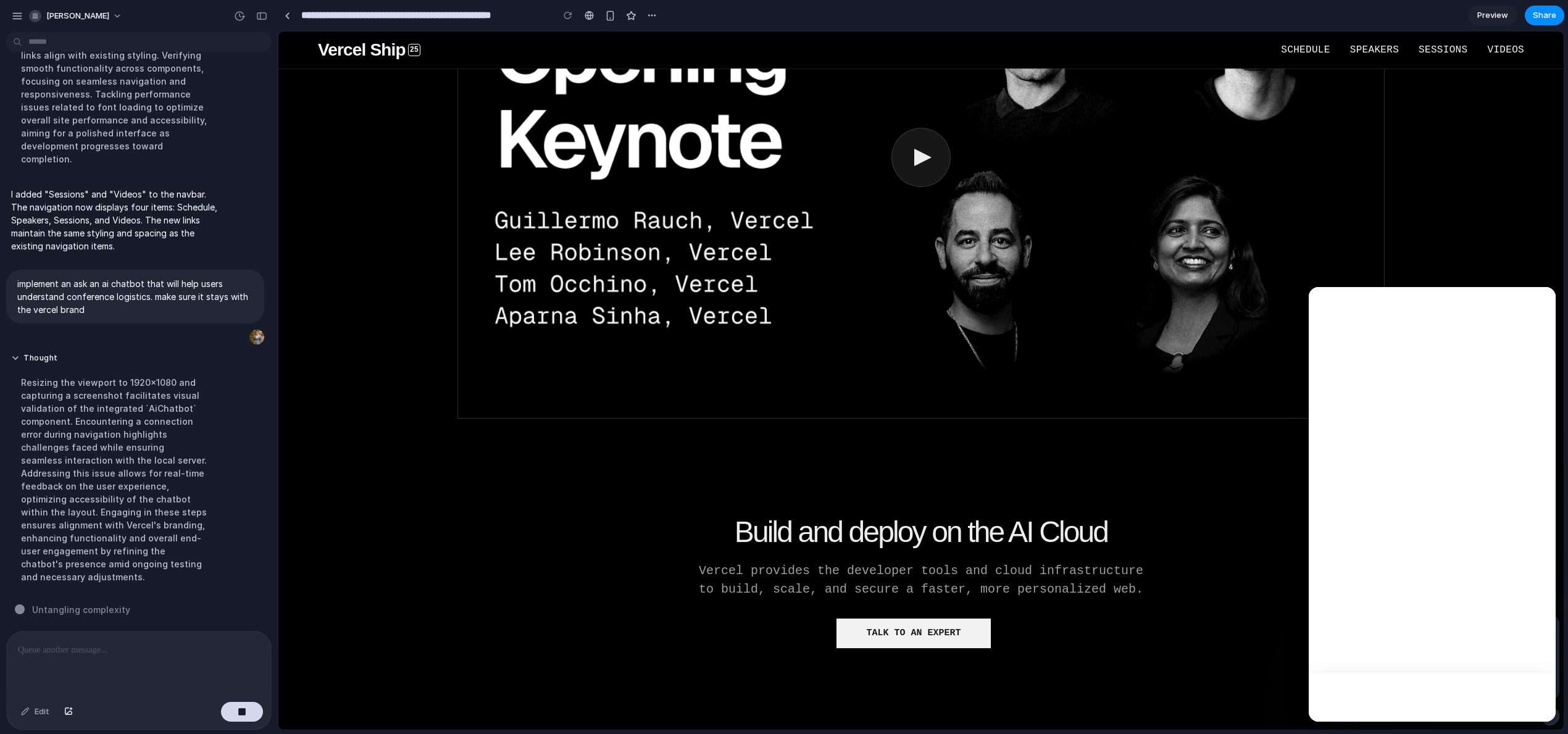
scroll to position [0, 0]
click at [1418, 674] on textarea "Message…" at bounding box center [1432, 676] width 226 height 21
type textarea "****"
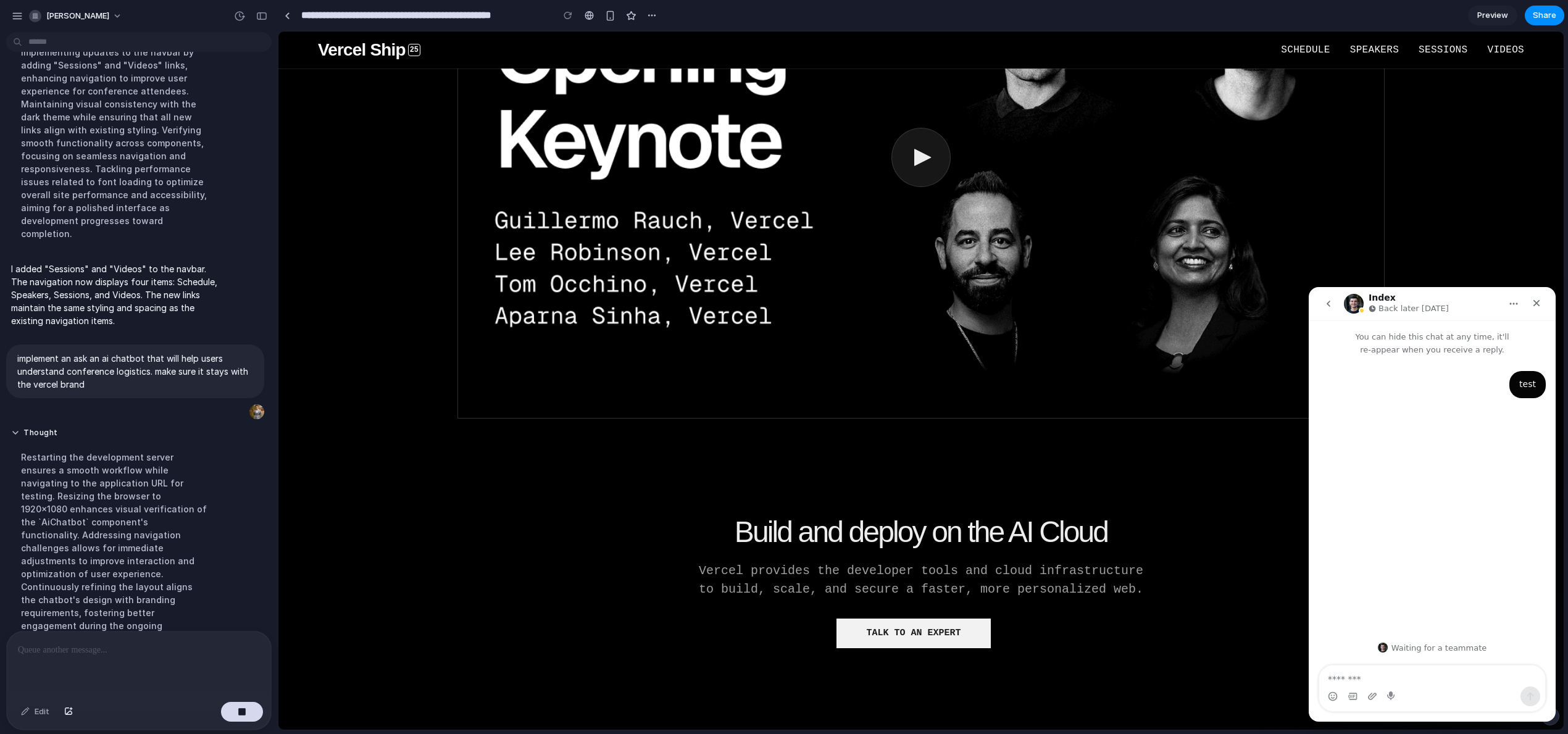
scroll to position [149, 0]
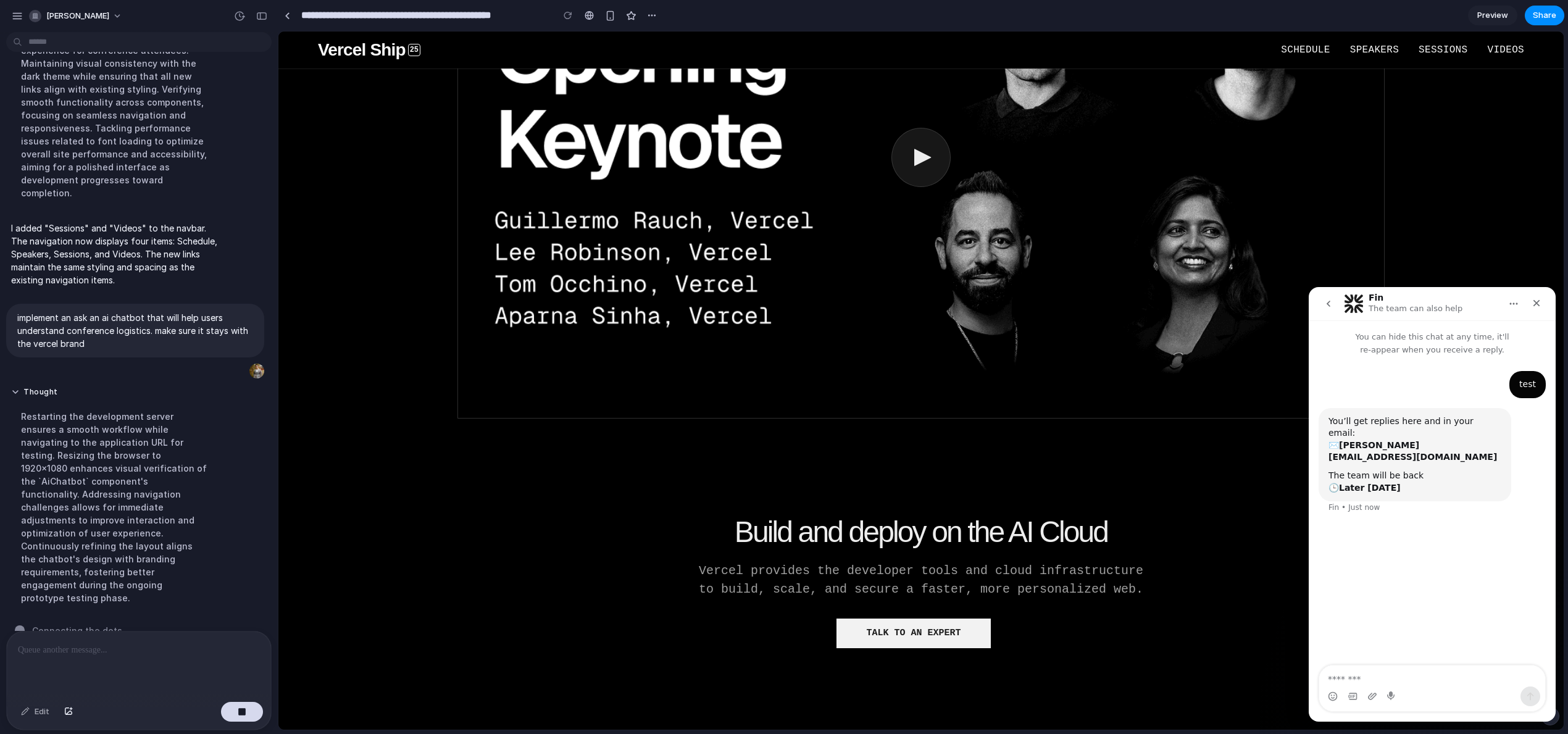
click at [1379, 679] on textarea "Message…" at bounding box center [1432, 676] width 226 height 21
click at [1331, 697] on icon "Emoji picker" at bounding box center [1332, 697] width 3 height 1
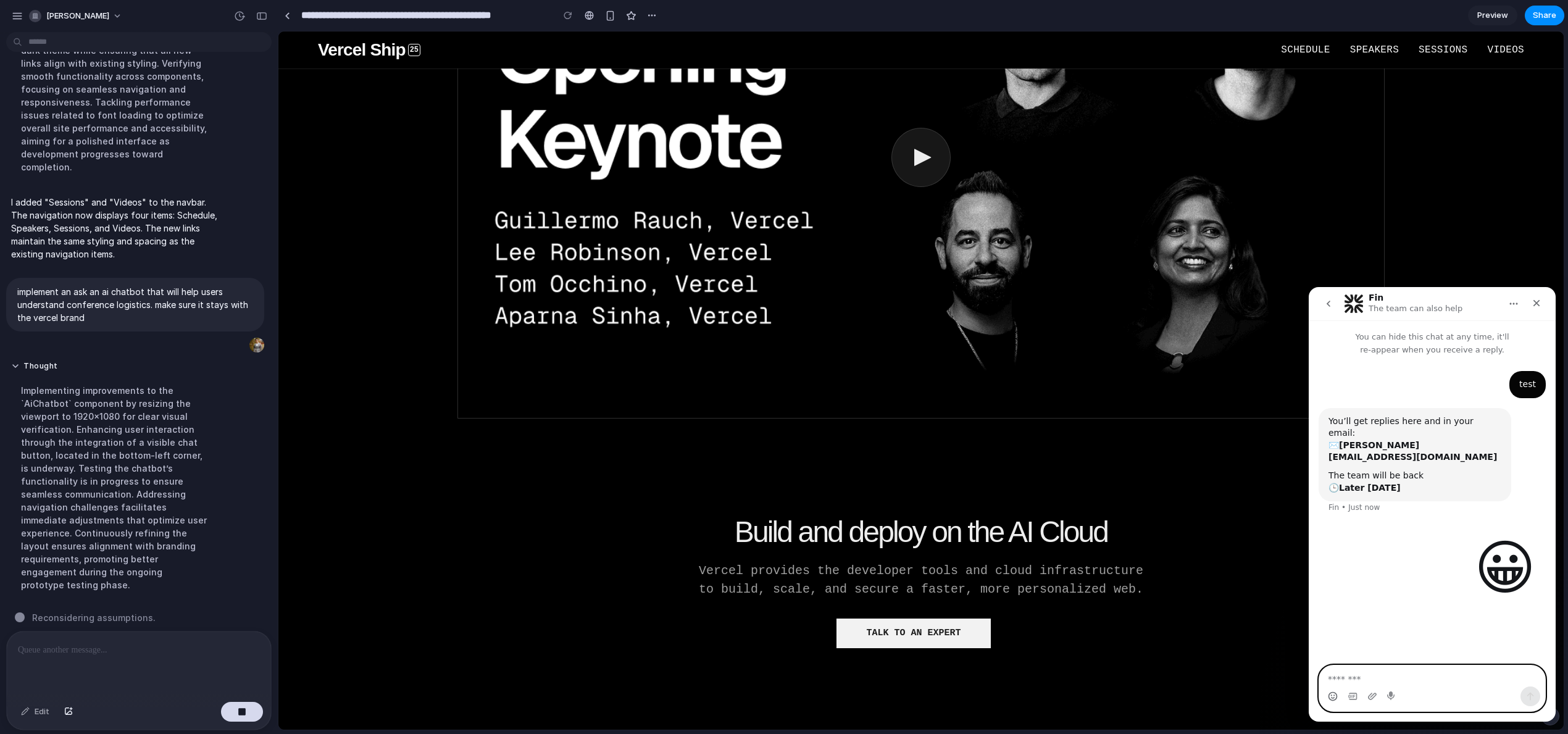
scroll to position [0, 0]
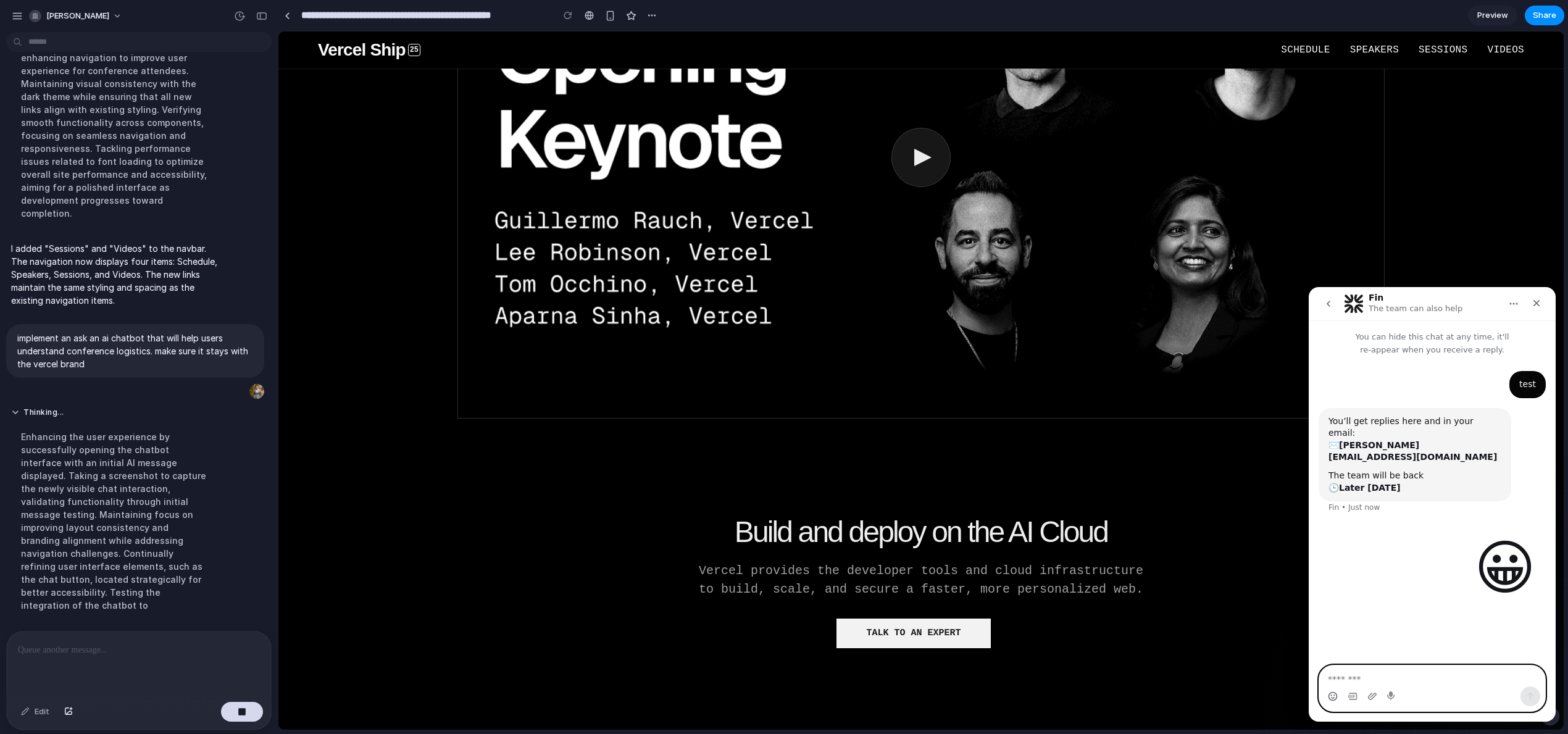
click at [1347, 679] on textarea "Message…" at bounding box center [1432, 676] width 226 height 21
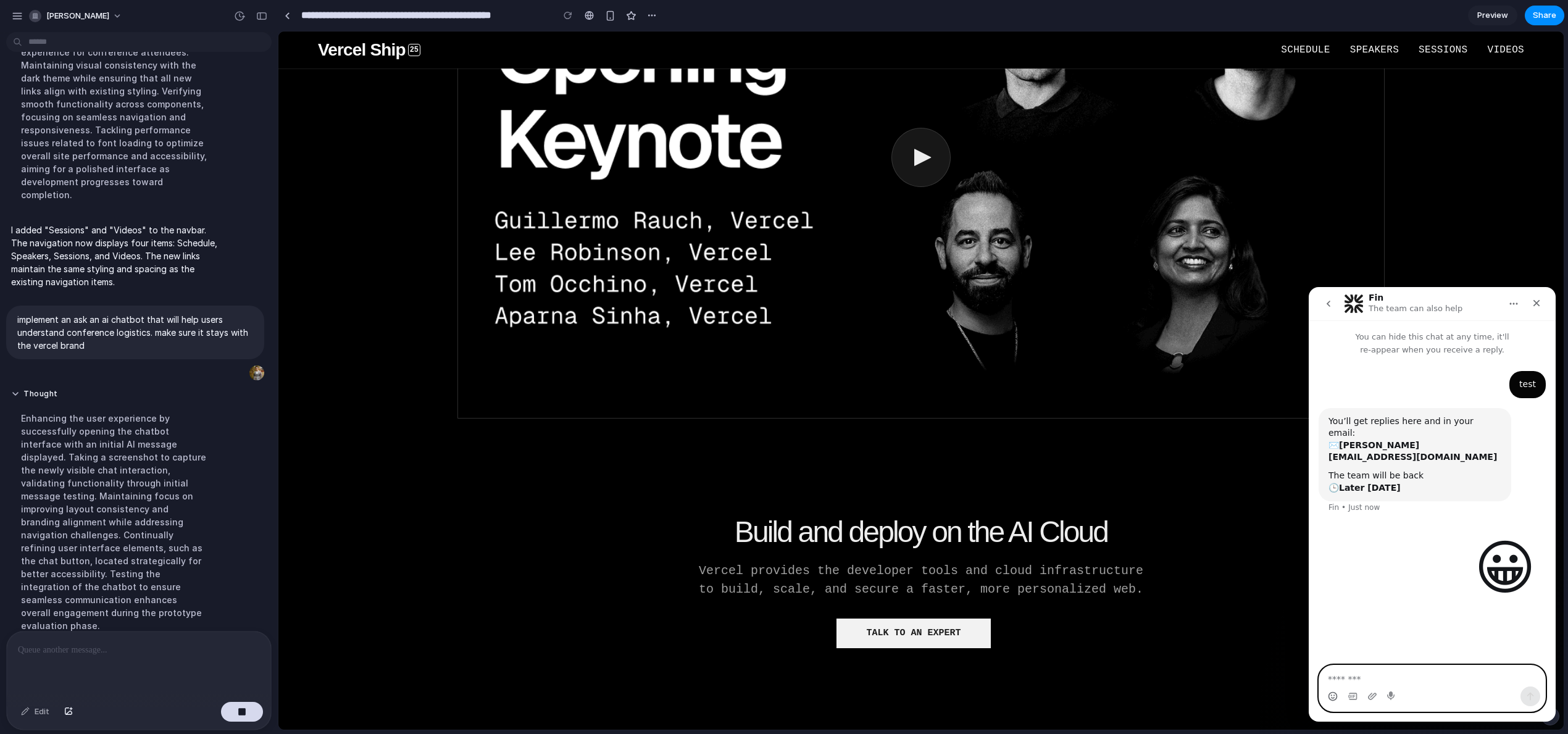
scroll to position [175, 0]
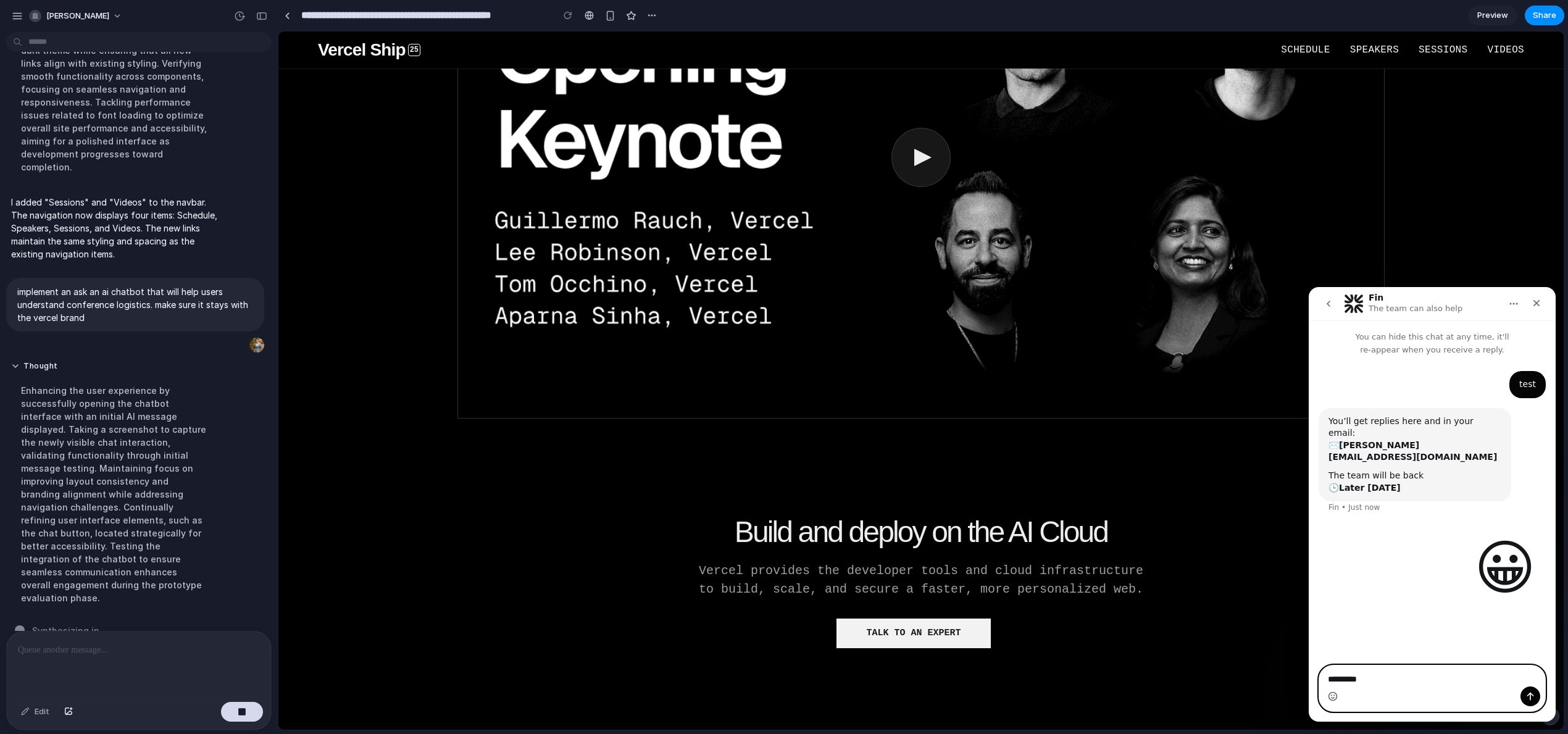
type textarea "**********"
click at [785, 482] on div "Build and deploy on the AI Cloud Vercel provides the developer tools and cloud …" at bounding box center [921, 582] width 927 height 229
click at [1533, 307] on icon "Close" at bounding box center [1536, 303] width 10 height 10
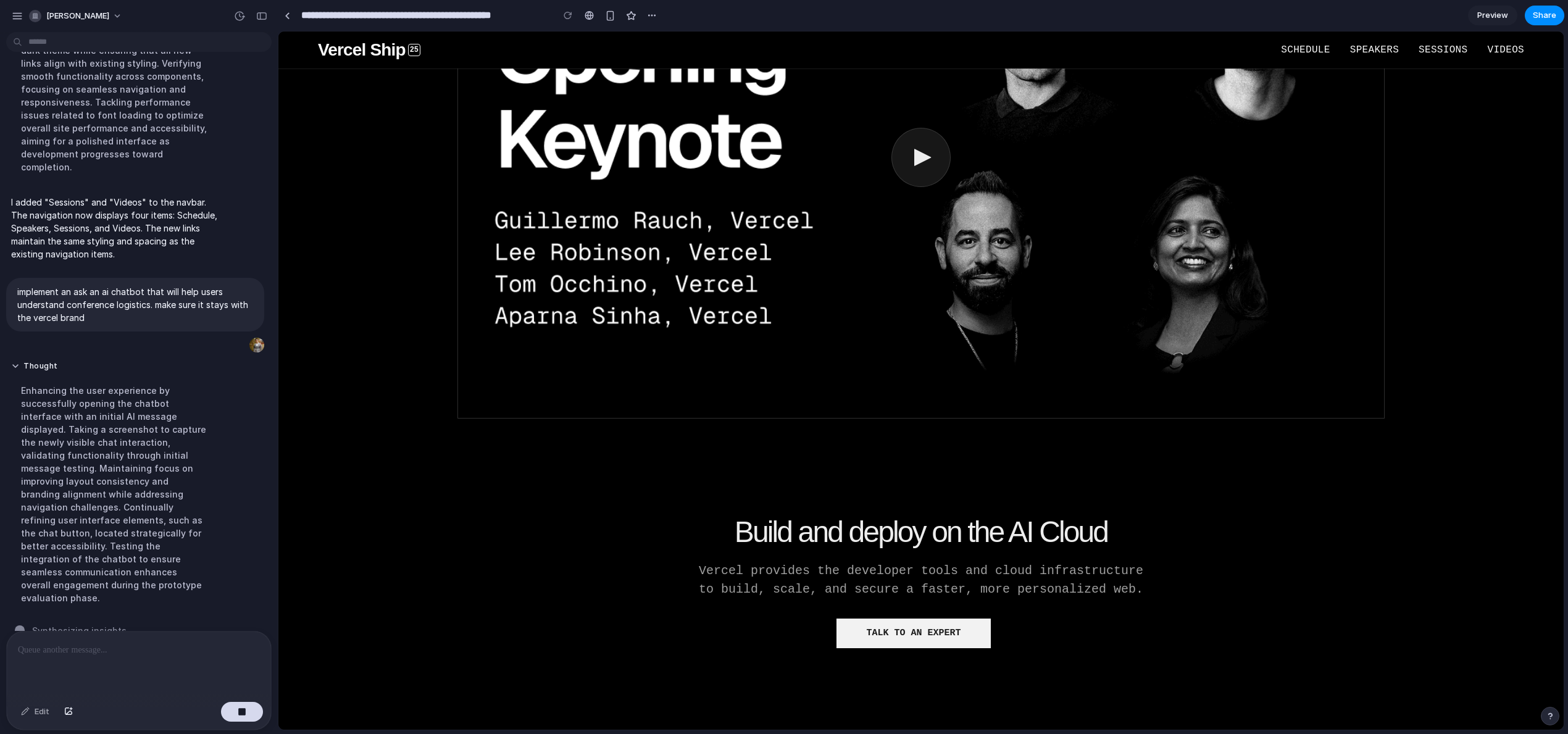
scroll to position [0, 0]
click at [115, 658] on div at bounding box center [138, 663] width 264 height 65
click at [120, 653] on div at bounding box center [138, 663] width 264 height 65
click at [928, 641] on button "Talk to an expert" at bounding box center [914, 633] width 154 height 29
click at [150, 651] on p at bounding box center [136, 649] width 237 height 15
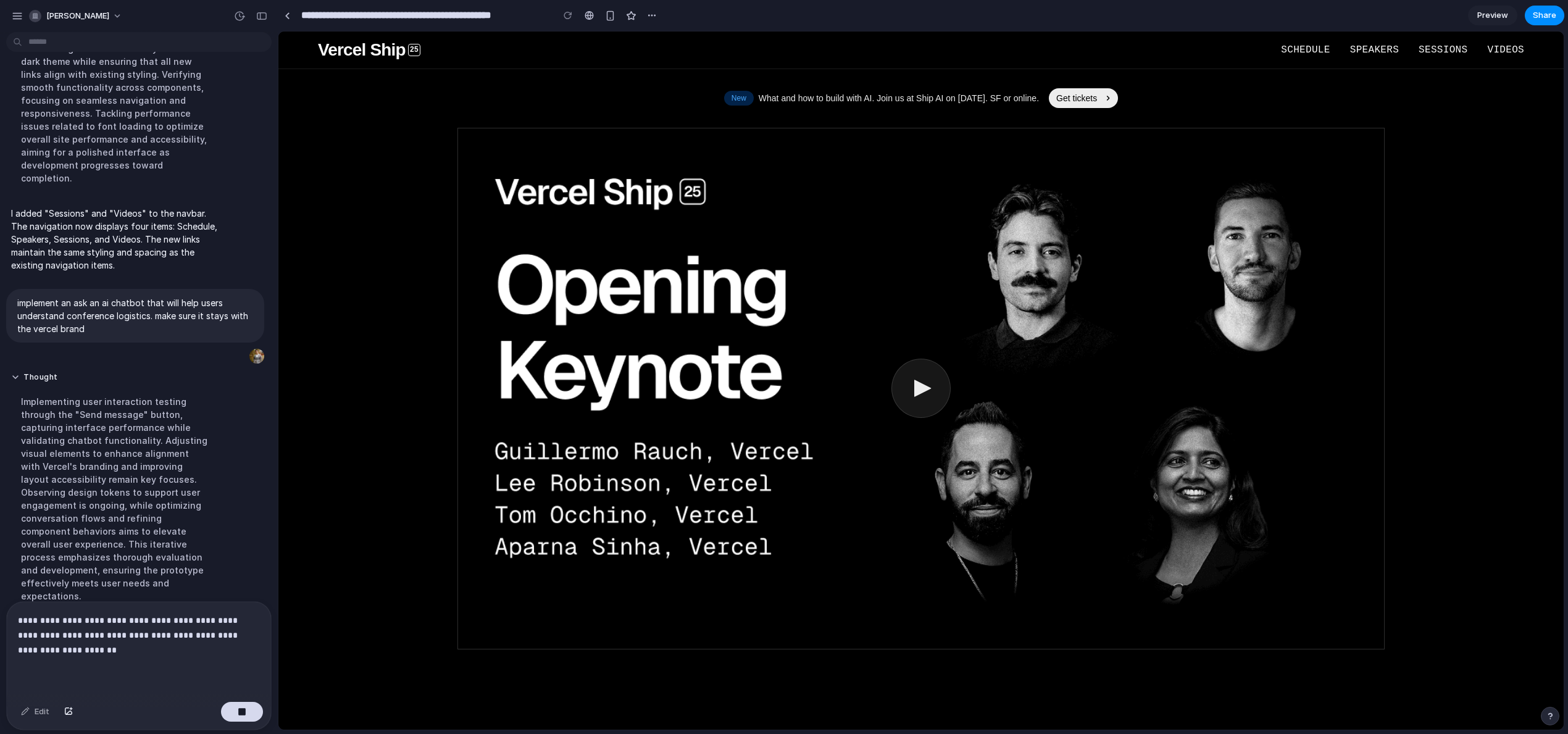
scroll to position [205, 0]
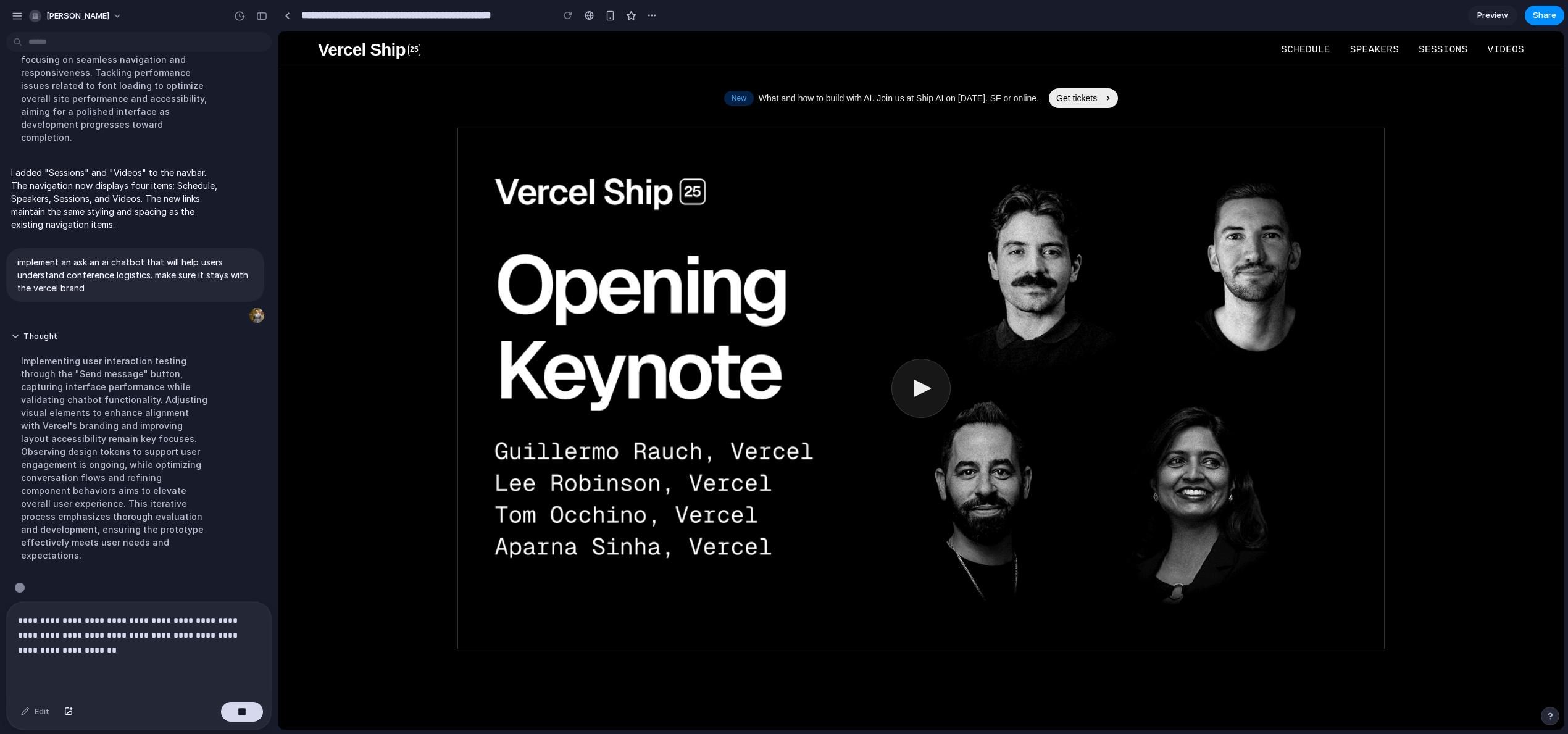
click at [1548, 714] on div "button" at bounding box center [1549, 715] width 9 height 9
click at [1482, 647] on span "Call request" at bounding box center [1474, 647] width 48 height 13
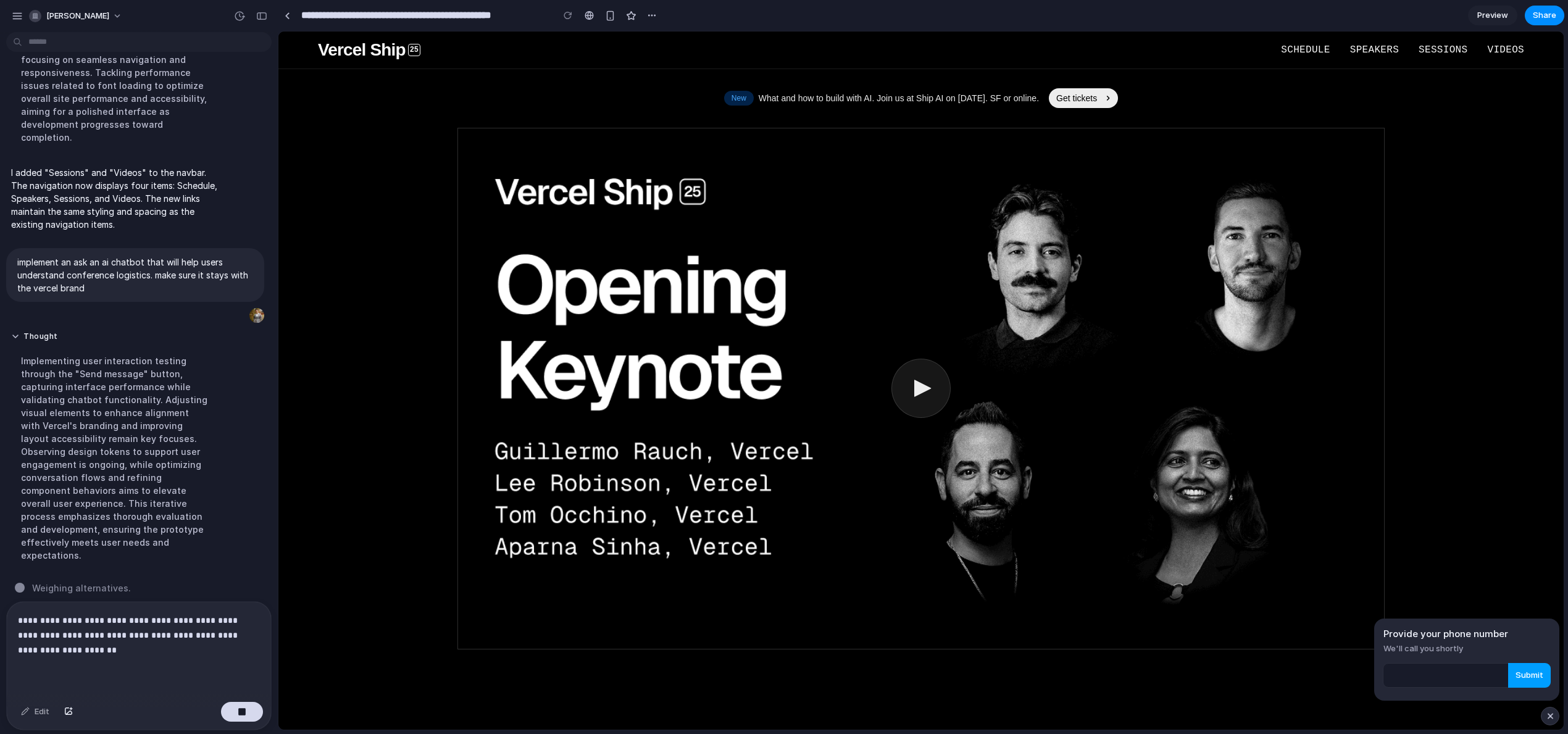
click at [1527, 676] on span "Submit" at bounding box center [1529, 675] width 27 height 13
click at [1475, 679] on input "tel" at bounding box center [1467, 675] width 168 height 24
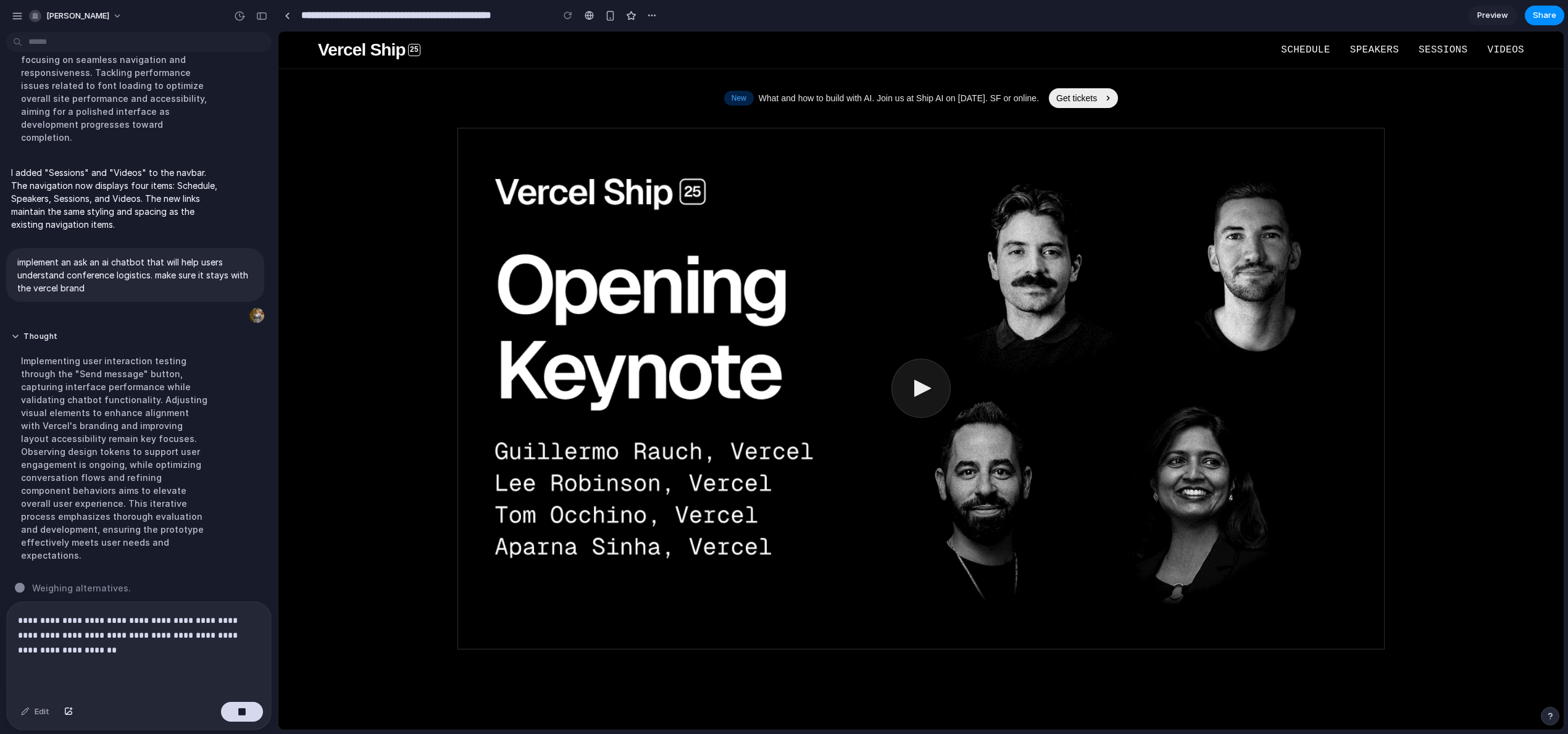
click at [1549, 715] on div "button" at bounding box center [1549, 715] width 9 height 9
click at [1489, 664] on span "Contact us" at bounding box center [1473, 667] width 45 height 13
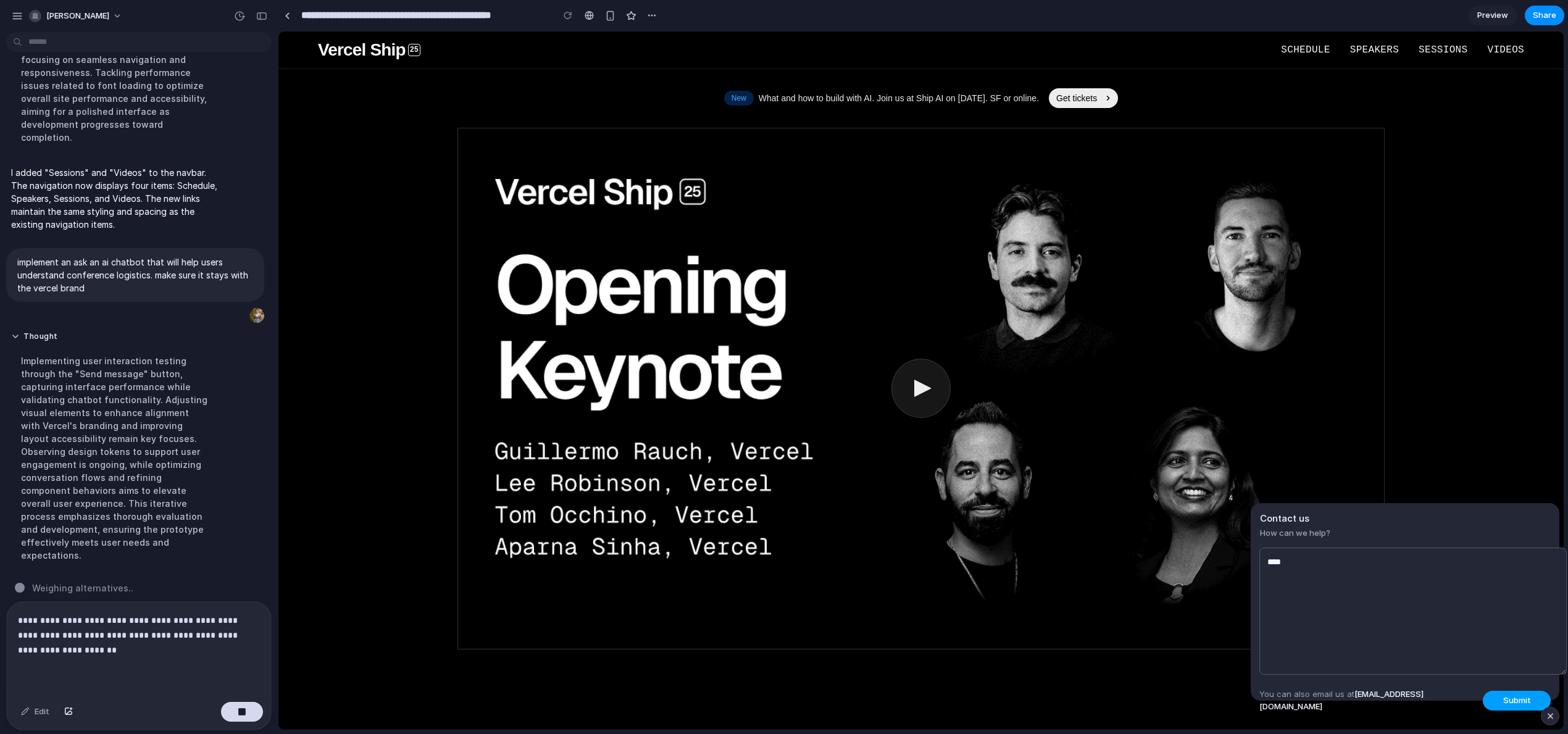
type textarea "****"
click at [1523, 700] on span "Submit" at bounding box center [1516, 700] width 27 height 13
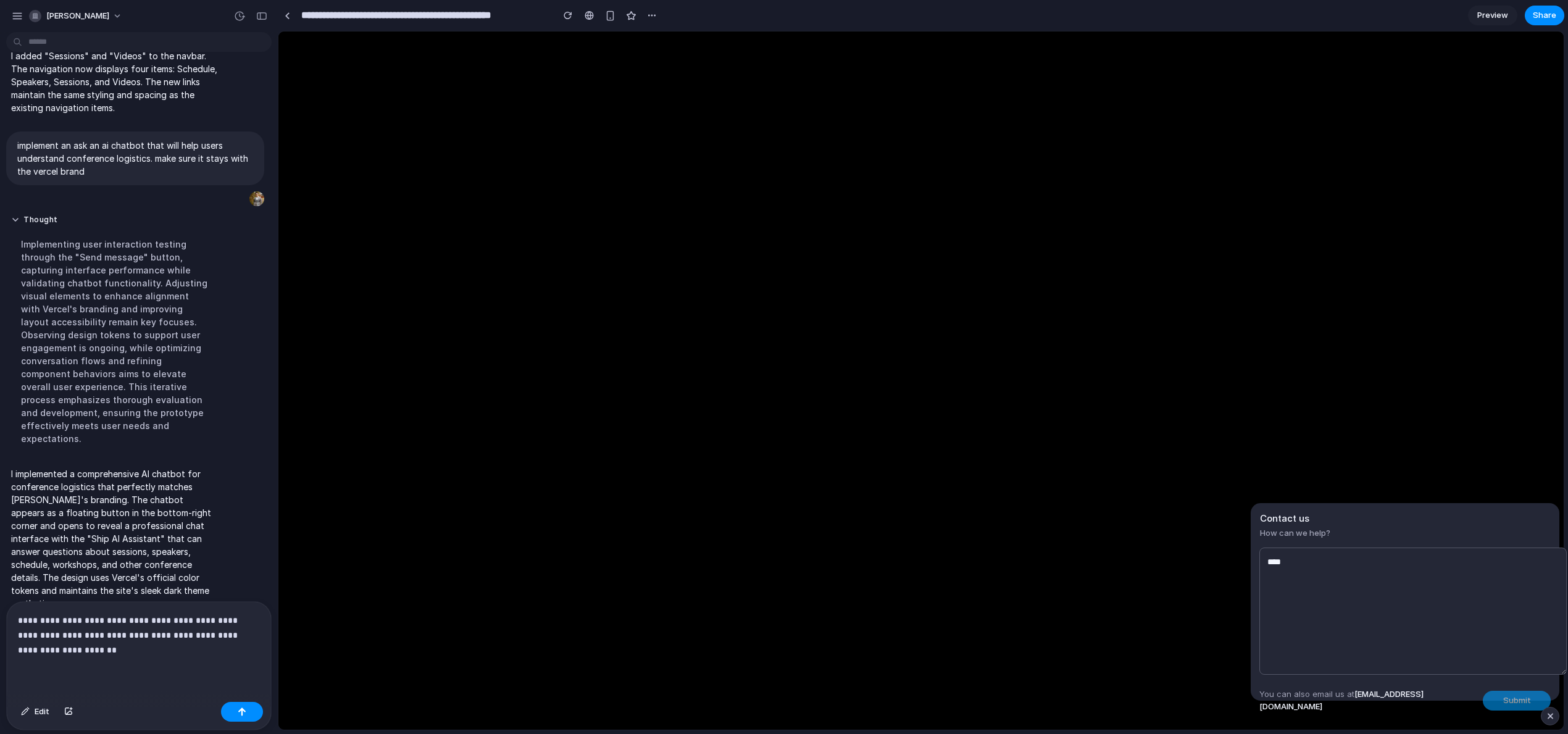
scroll to position [0, 0]
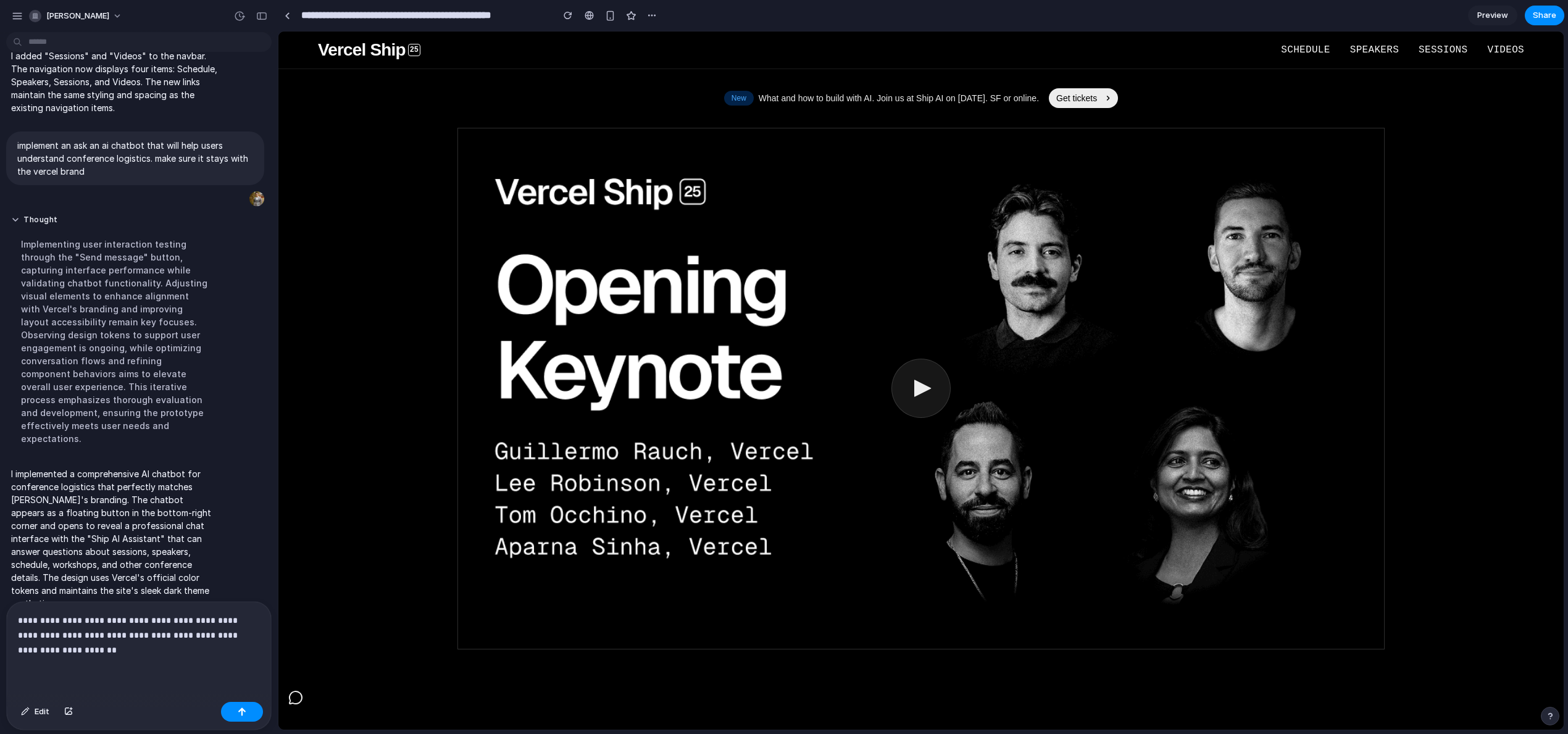
click at [153, 645] on p "**********" at bounding box center [136, 636] width 237 height 45
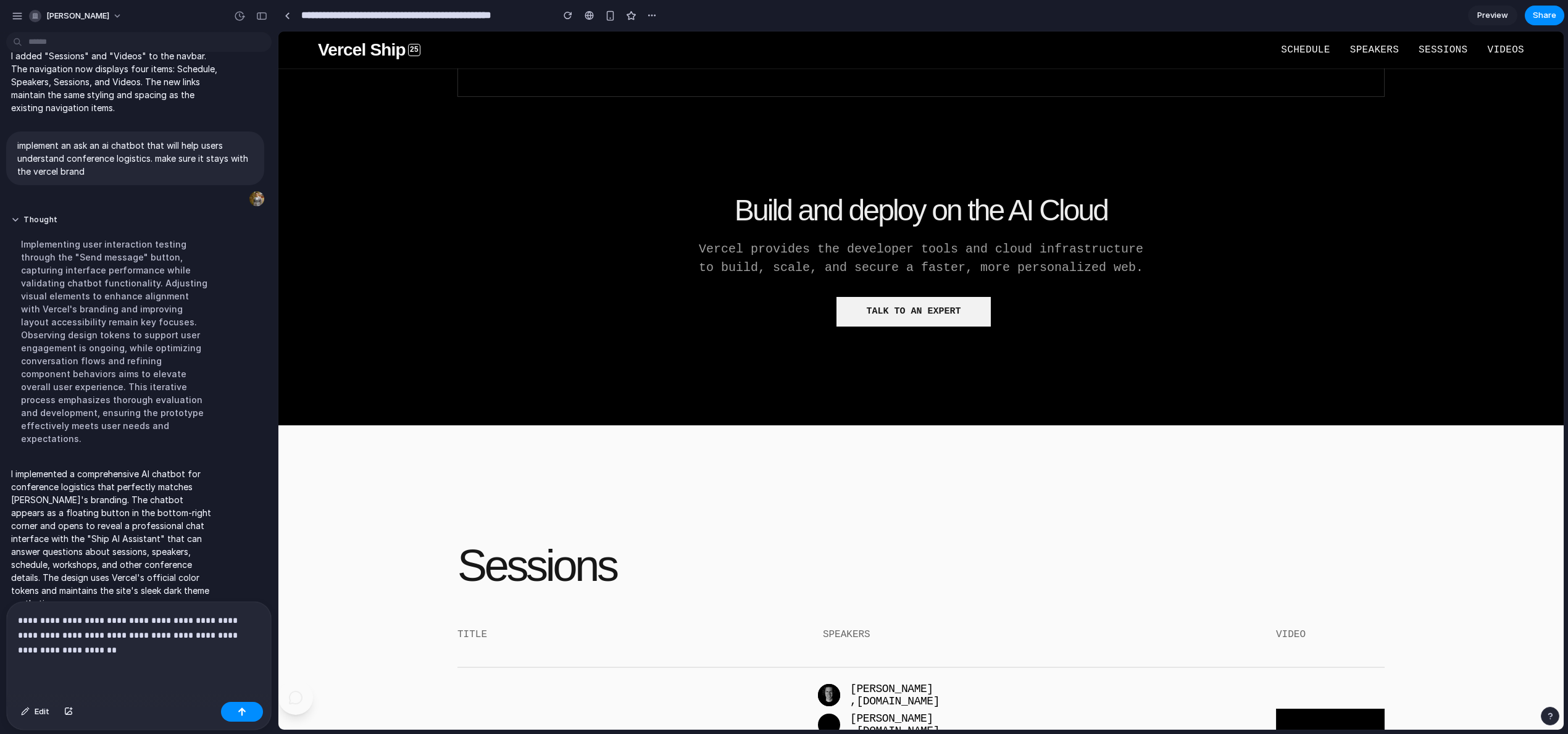
scroll to position [556, 0]
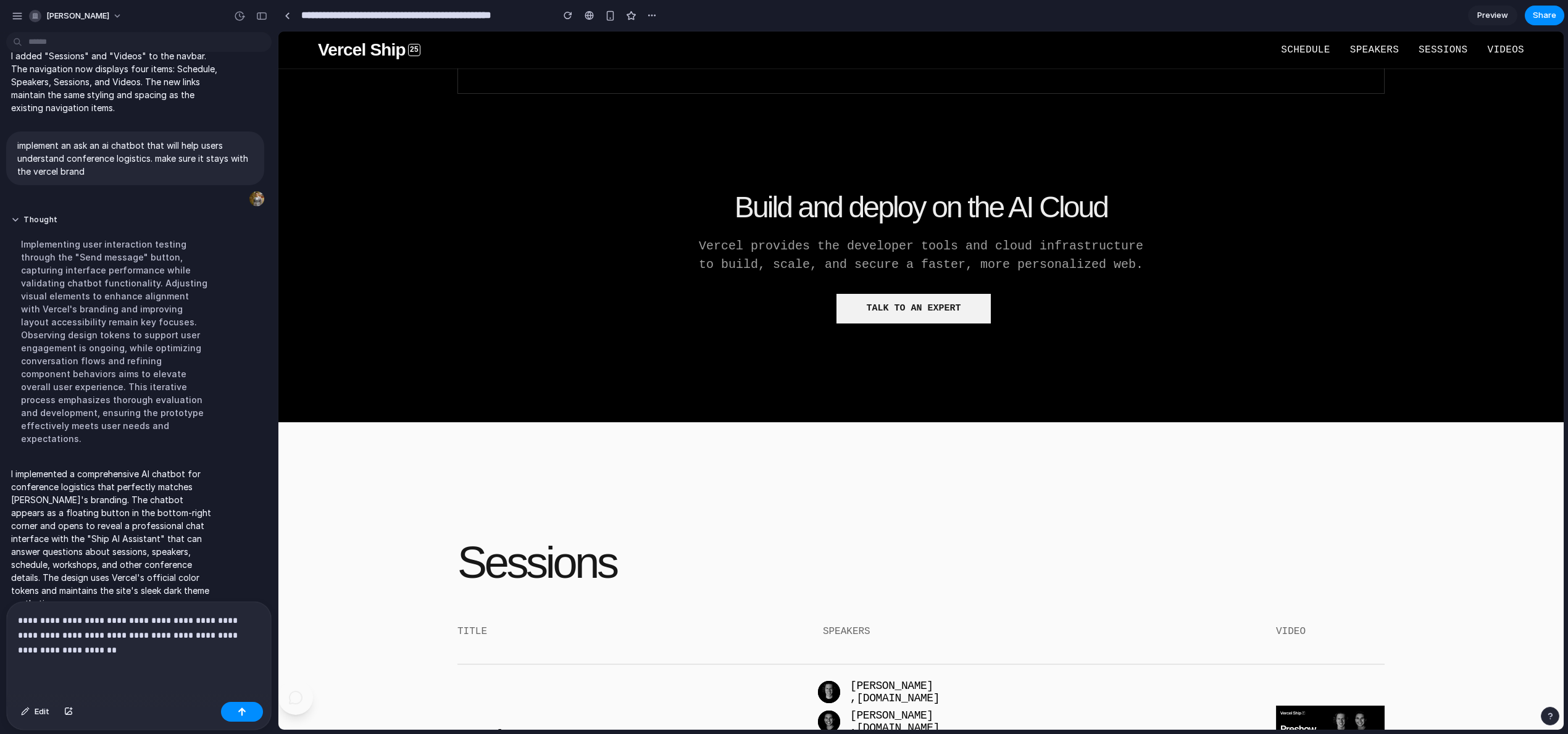
click at [48, 637] on p "**********" at bounding box center [136, 636] width 237 height 45
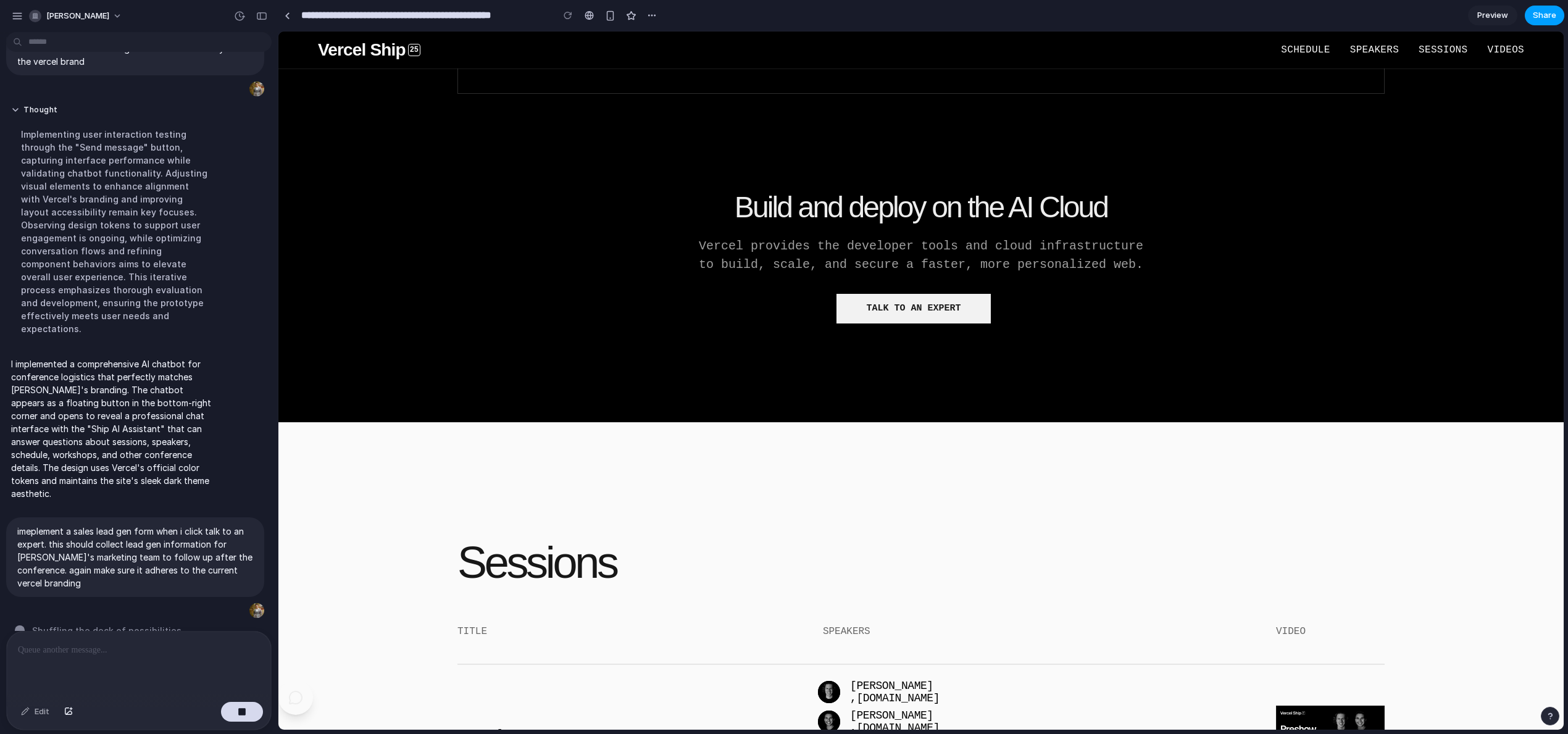
click at [1550, 19] on span "Share" at bounding box center [1545, 15] width 23 height 13
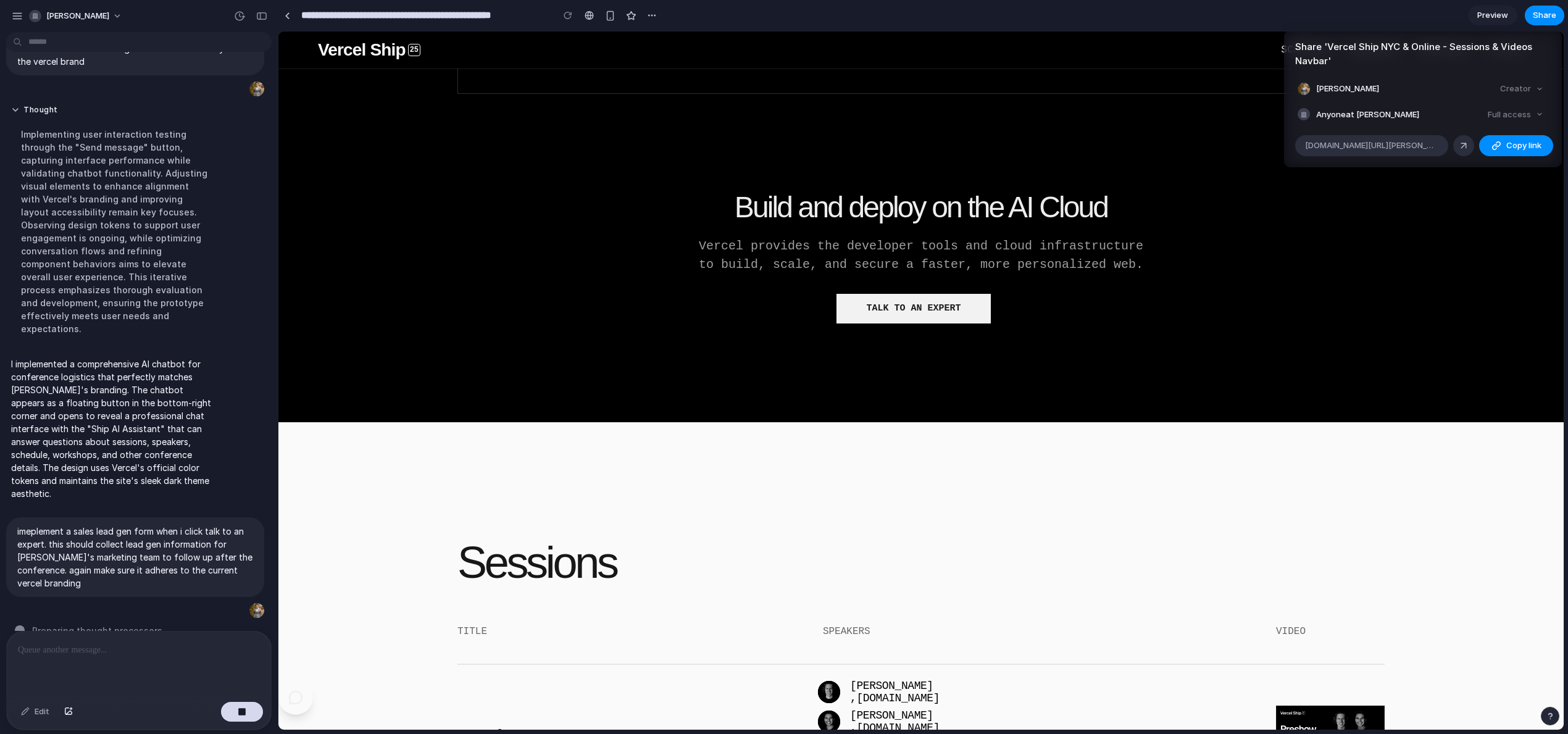
click at [1516, 118] on div "Full access" at bounding box center [1514, 115] width 65 height 18
click at [1541, 116] on div "Full access" at bounding box center [1514, 115] width 65 height 18
drag, startPoint x: 1537, startPoint y: 119, endPoint x: 1518, endPoint y: 117, distance: 19.1
click at [1537, 119] on div "Full access" at bounding box center [1514, 115] width 65 height 18
click at [1535, 92] on div "Creator" at bounding box center [1521, 89] width 53 height 18
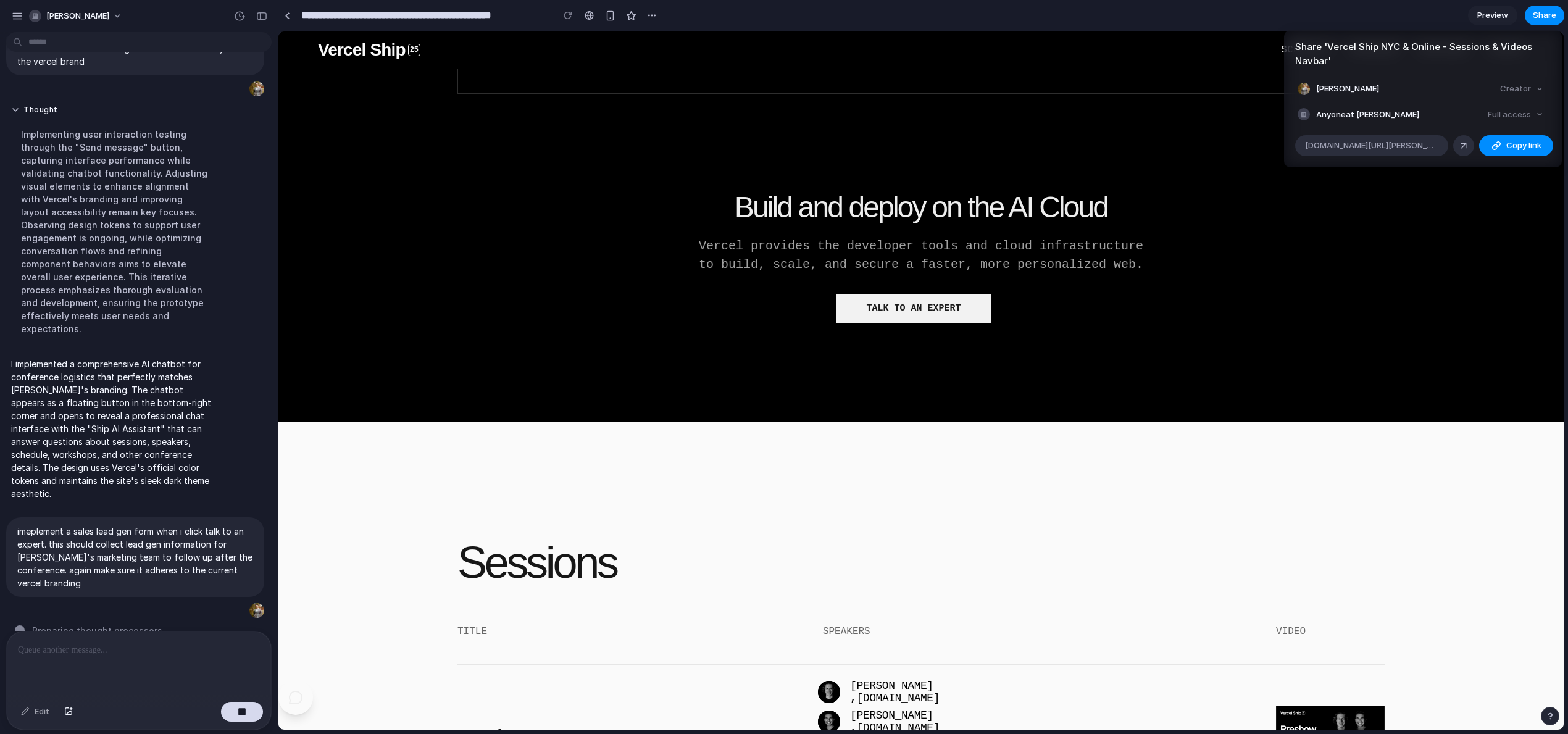
drag, startPoint x: 1539, startPoint y: 92, endPoint x: 1490, endPoint y: 116, distance: 54.6
click at [1538, 92] on div "Creator" at bounding box center [1521, 89] width 53 height 18
click at [1512, 149] on span "Copy link" at bounding box center [1523, 145] width 35 height 13
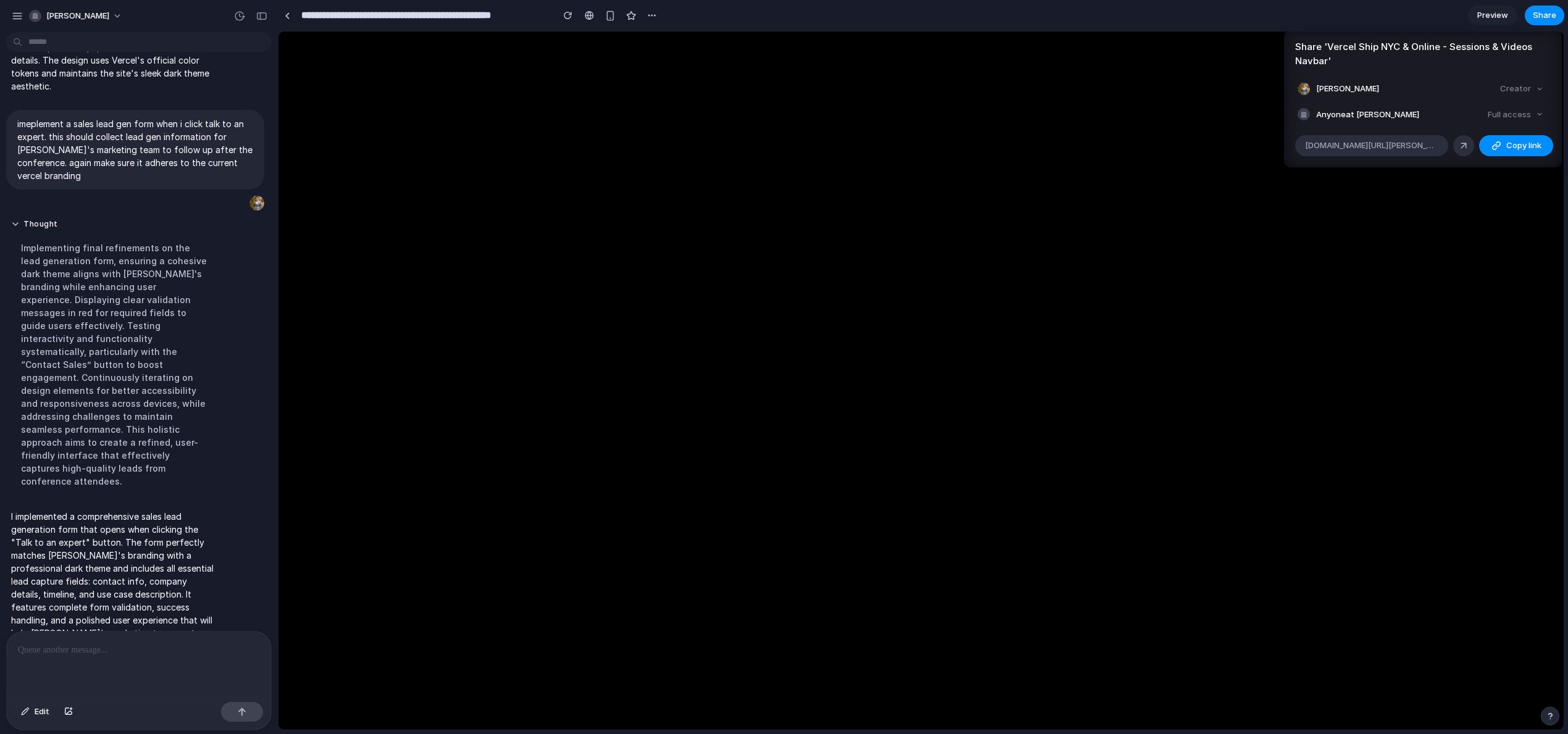
scroll to position [0, 0]
